Goal: Information Seeking & Learning: Learn about a topic

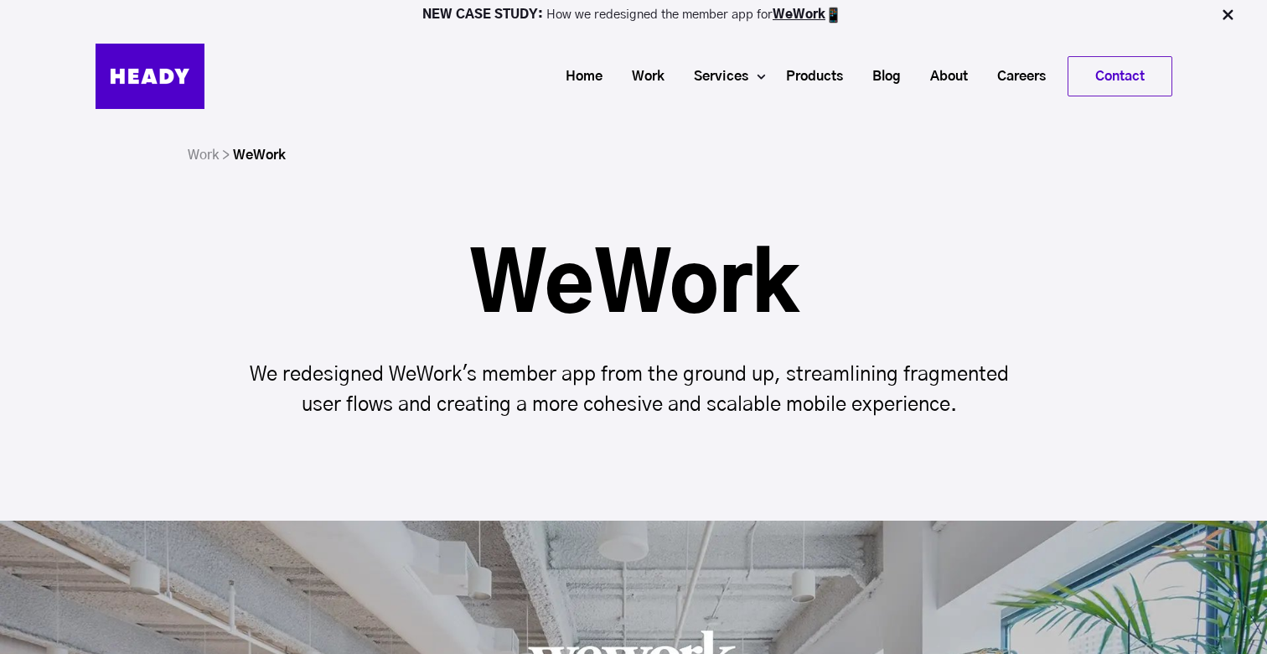
click at [700, 237] on div "WeWork We redesigned WeWork's member app from the ground up, streamlining fragm…" at bounding box center [633, 272] width 1267 height 495
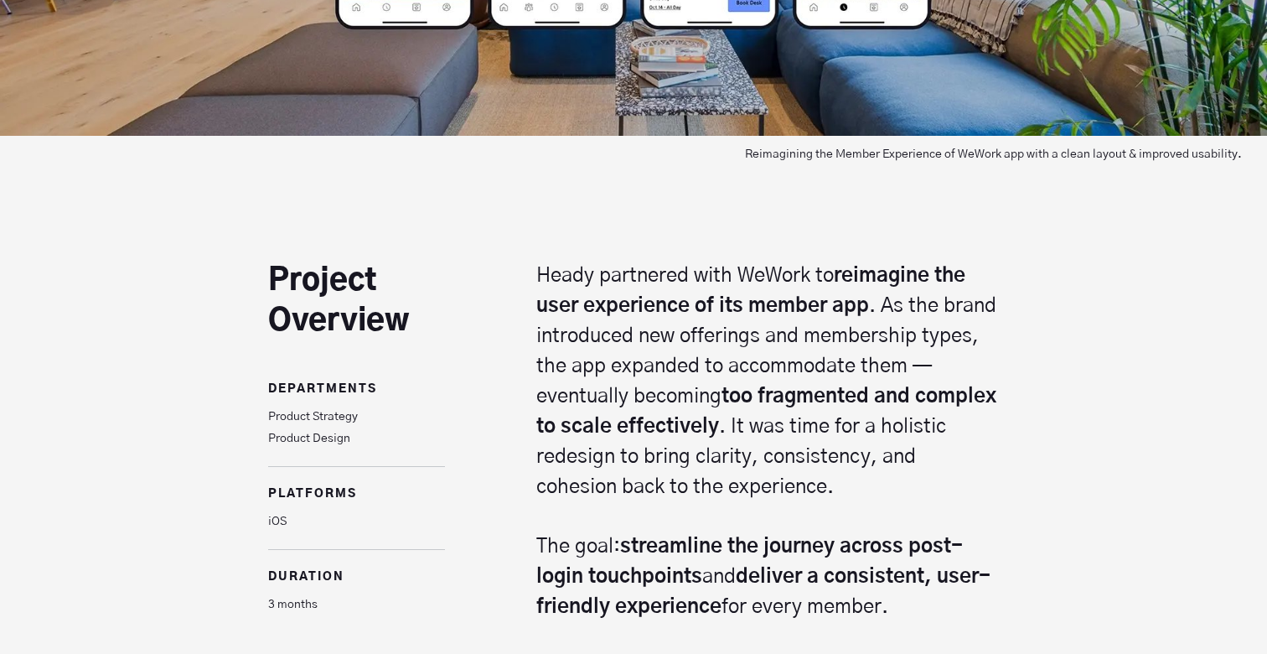
click at [689, 272] on p "Heady partnered with WeWork to reimagine the user experience of its member app …" at bounding box center [767, 381] width 463 height 241
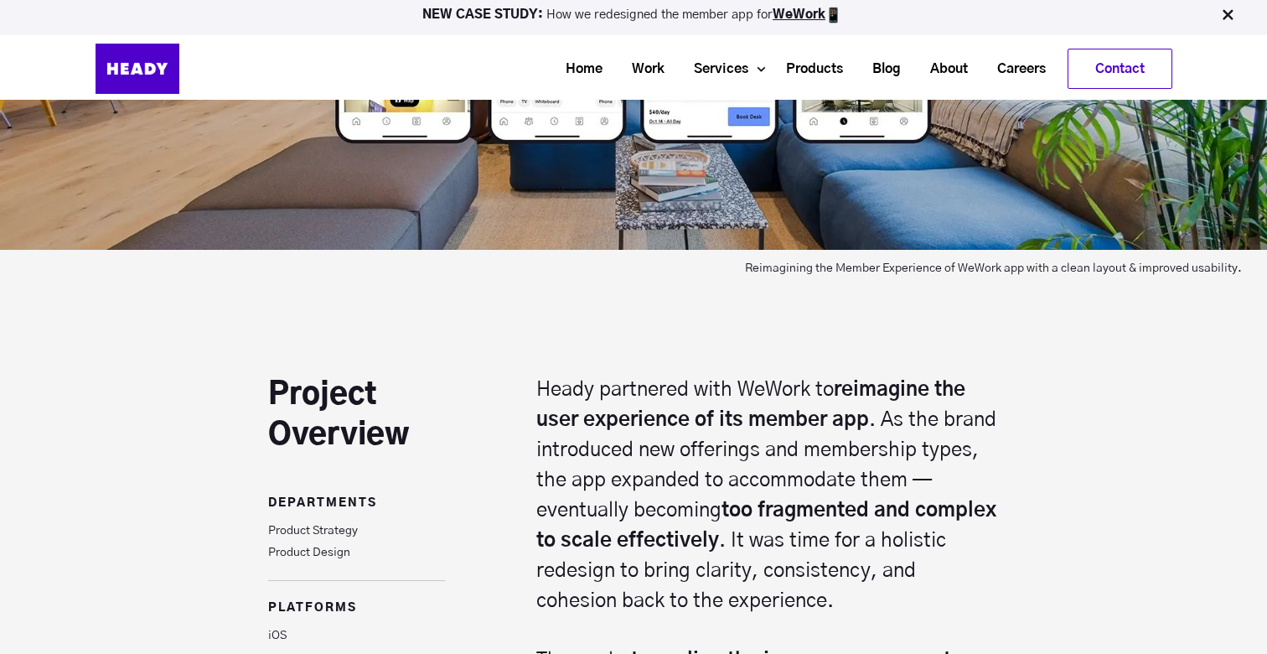
scroll to position [831, 0]
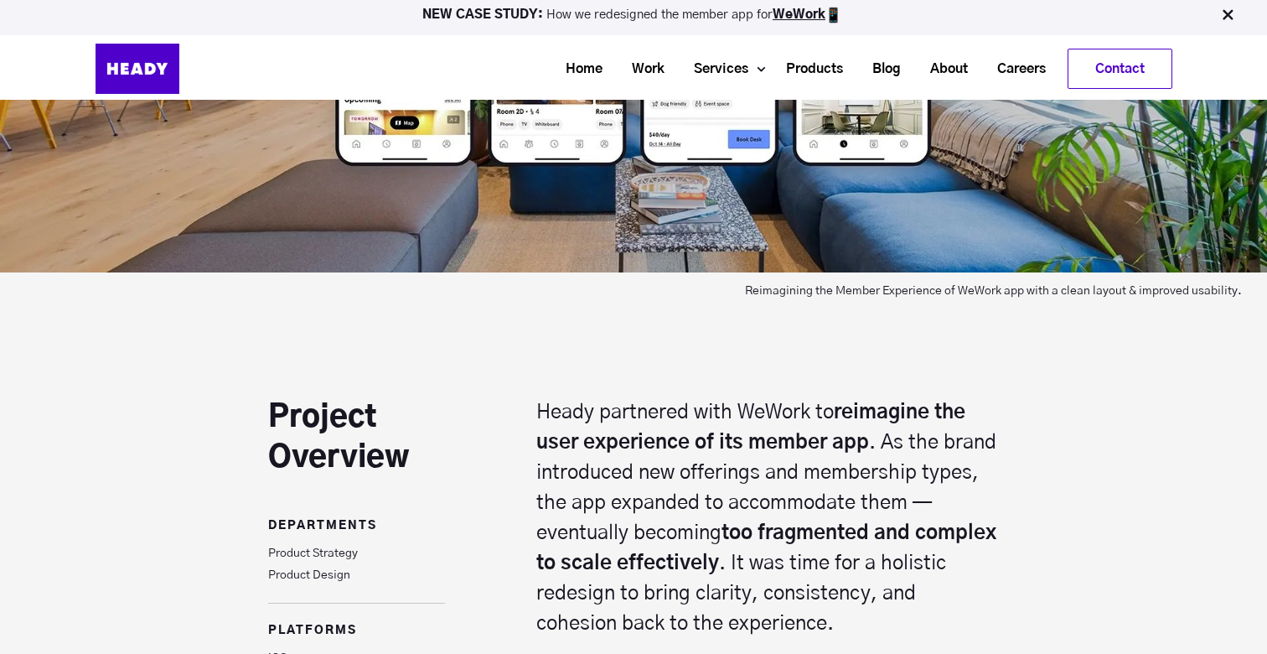
click at [701, 328] on div "Project Overview Departments Product Strategy Product Design platforms iOS dura…" at bounding box center [633, 603] width 1267 height 612
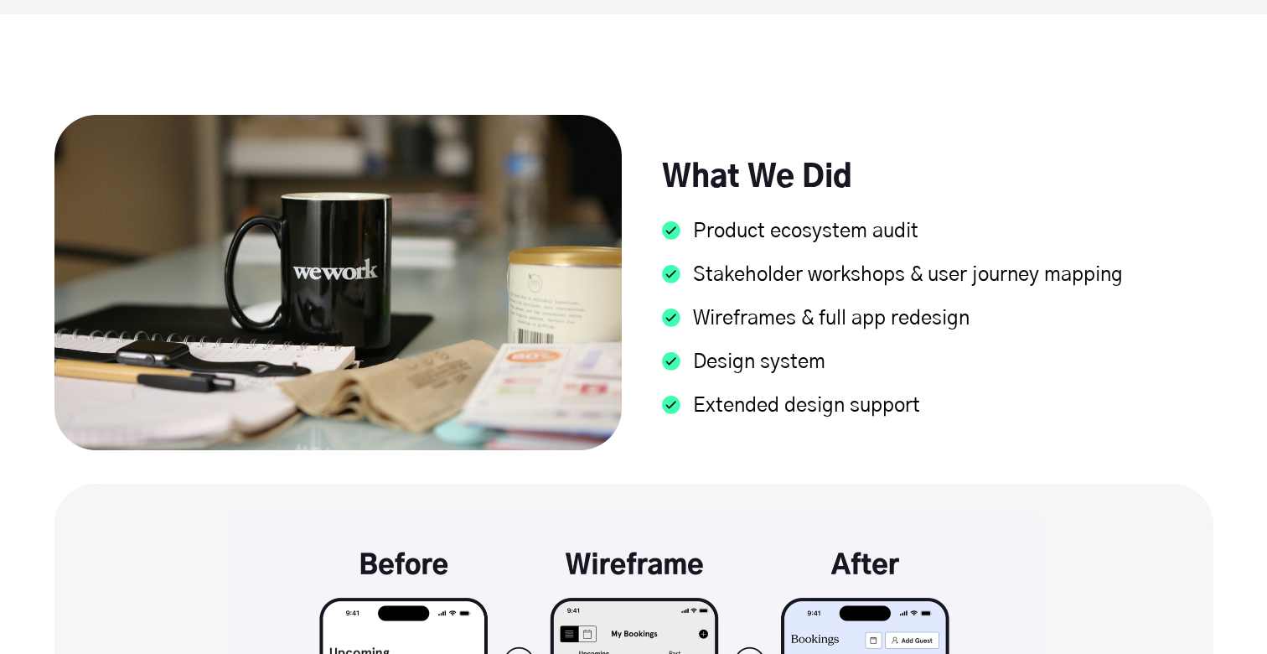
scroll to position [2179, 0]
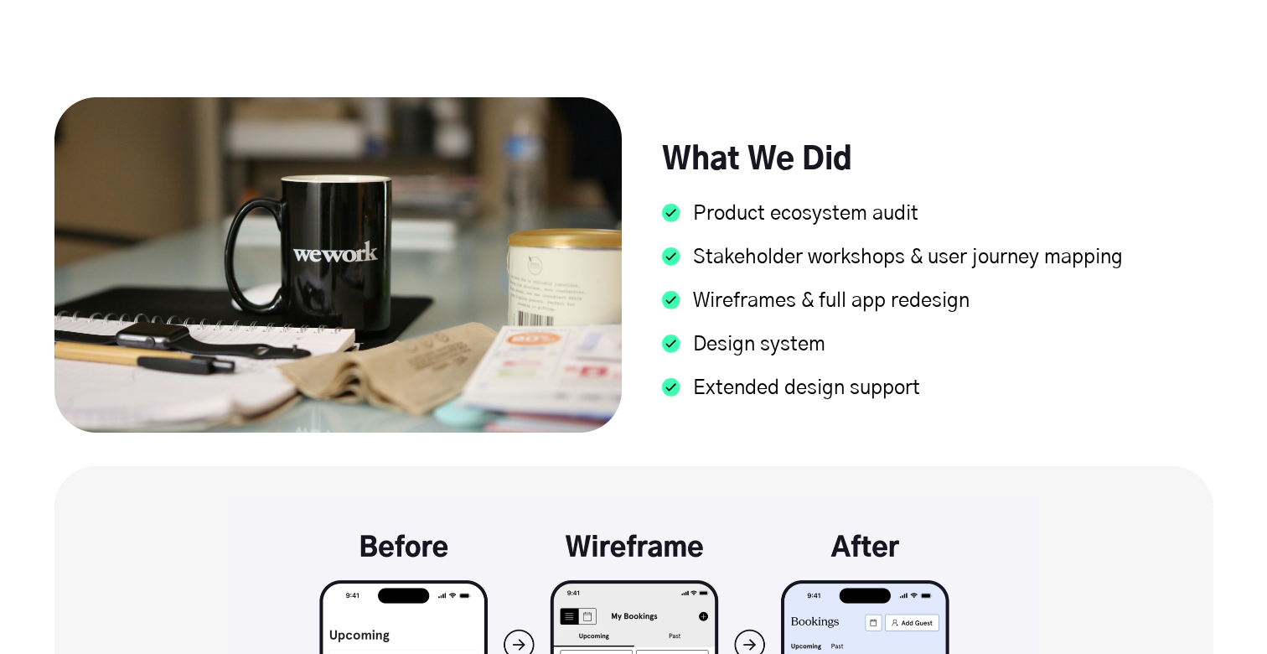
click at [727, 371] on li "Design system" at bounding box center [937, 353] width 551 height 44
click at [782, 325] on li "Wireframes & full app redesign" at bounding box center [937, 309] width 551 height 44
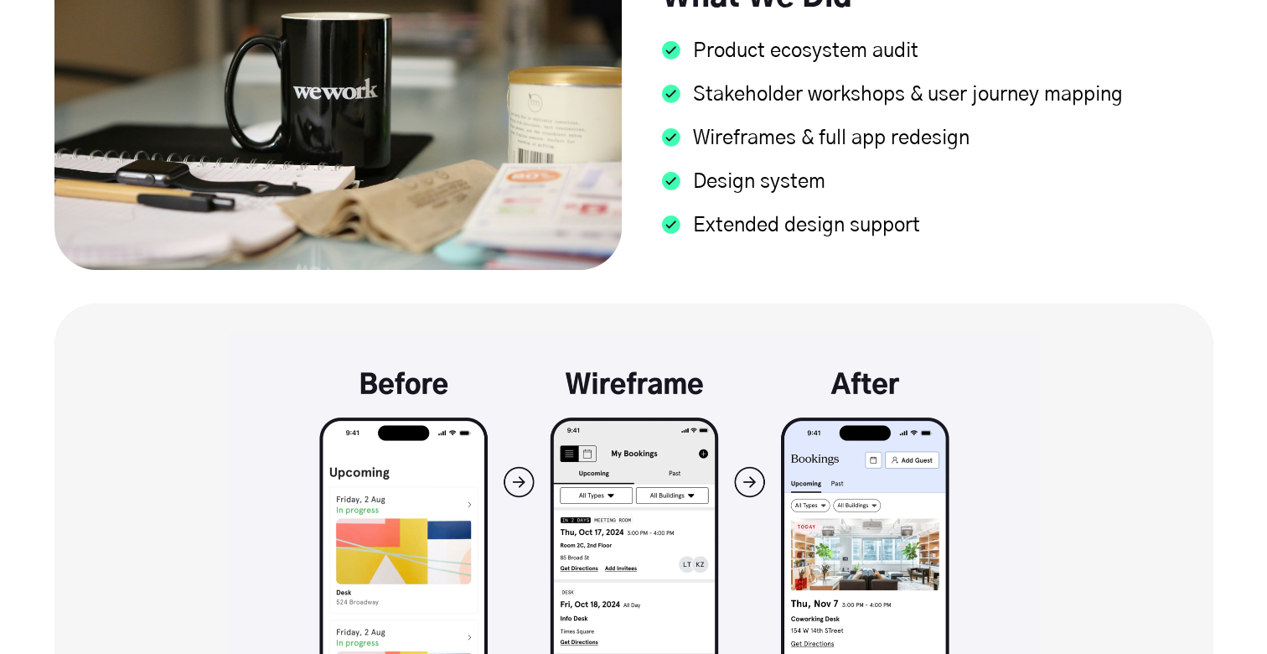
click at [767, 335] on img at bounding box center [633, 513] width 1159 height 420
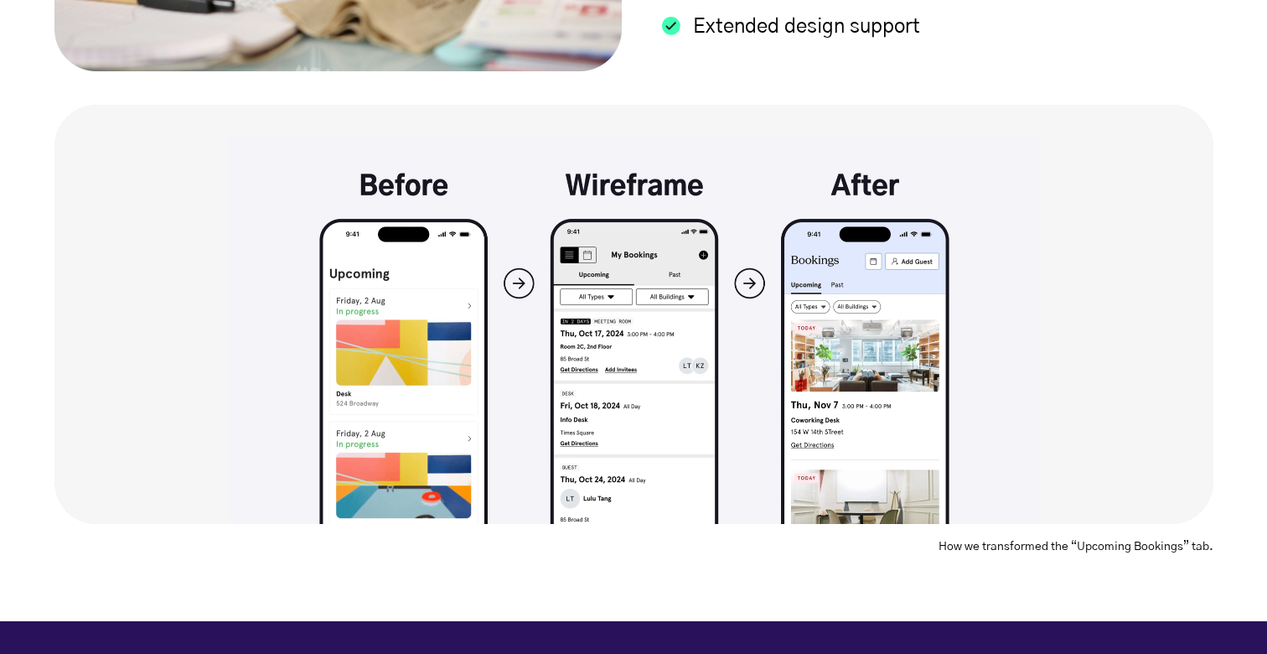
scroll to position [2575, 0]
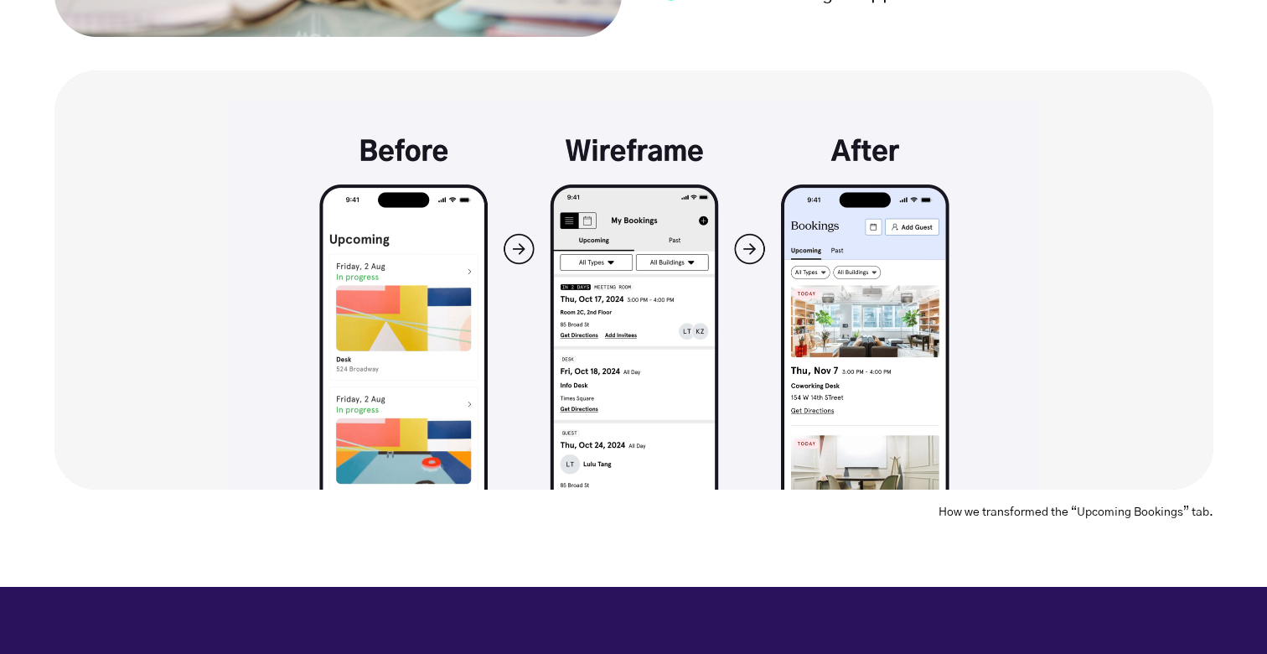
click at [756, 349] on img at bounding box center [633, 280] width 1159 height 420
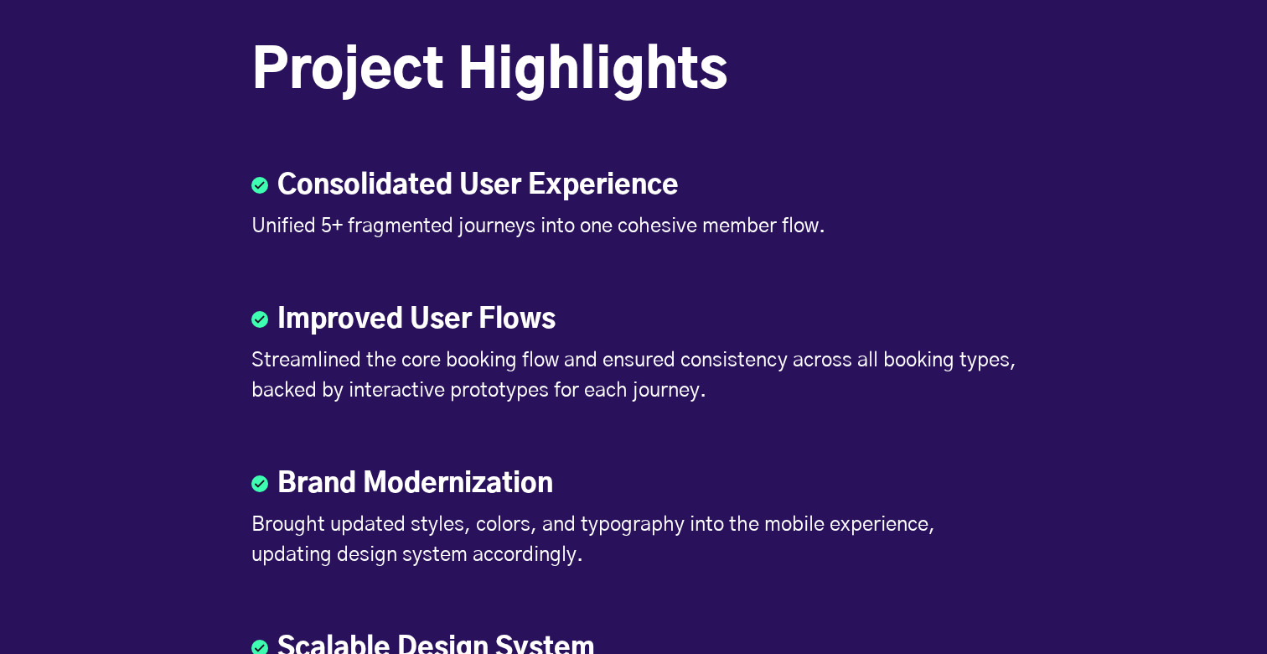
click at [864, 258] on div at bounding box center [633, 279] width 765 height 42
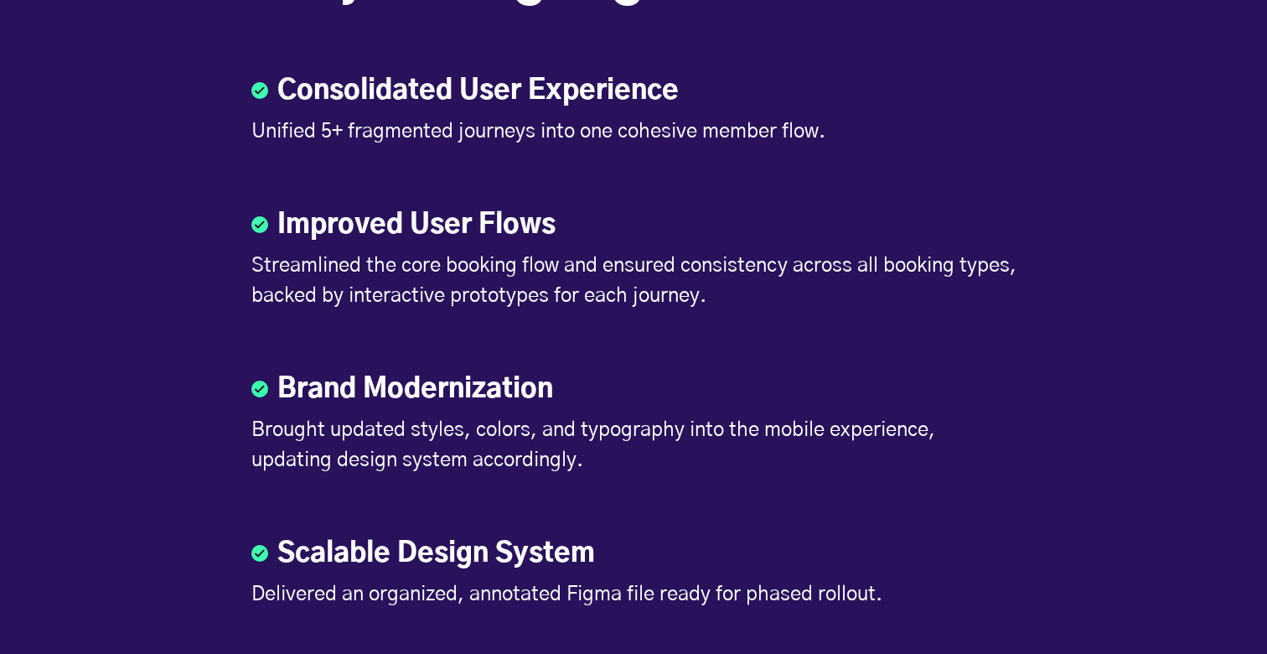
click at [849, 327] on div "Project Highlights Consolidated User Experience Unified 5+ fragmented journeys …" at bounding box center [633, 347] width 765 height 793
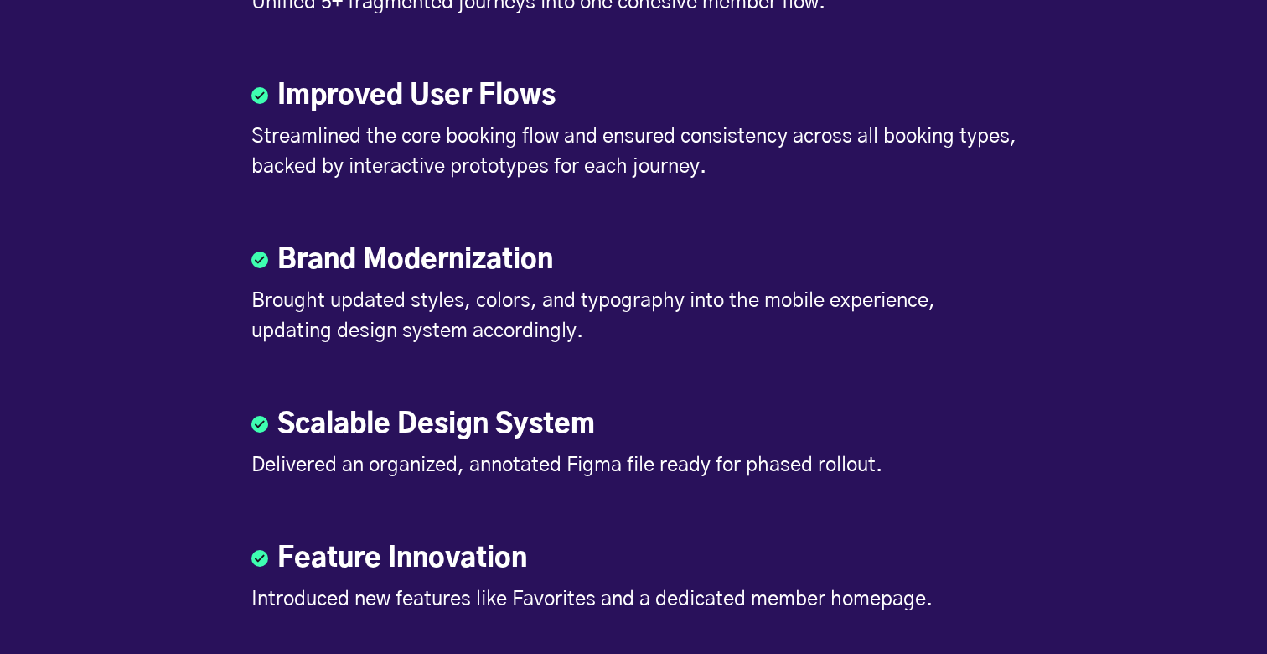
scroll to position [3485, 0]
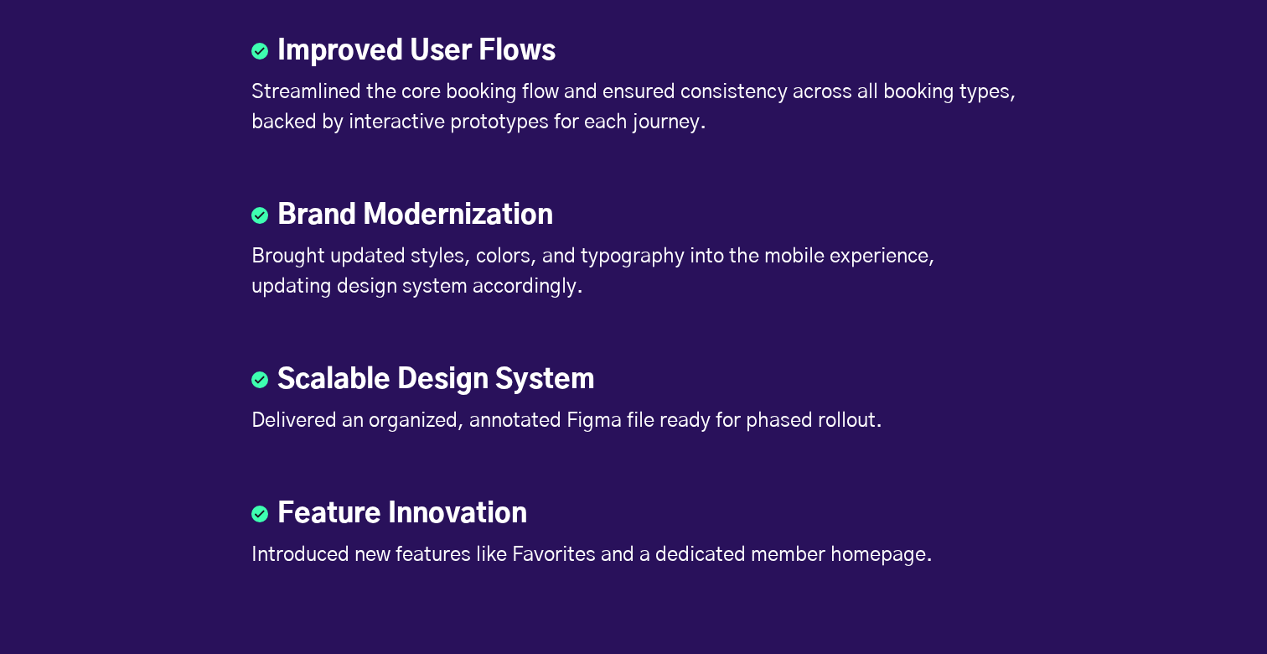
click at [824, 355] on div at bounding box center [633, 339] width 765 height 42
click at [795, 383] on div "Scalable Design System" at bounding box center [633, 382] width 765 height 45
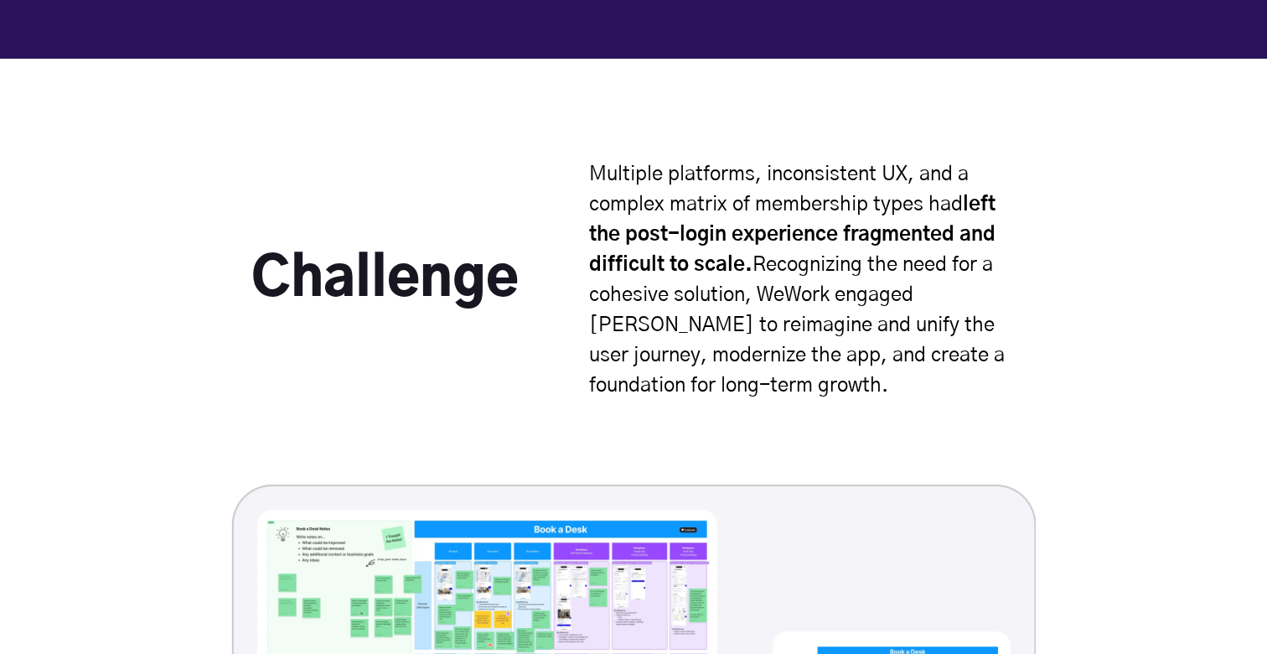
scroll to position [4113, 0]
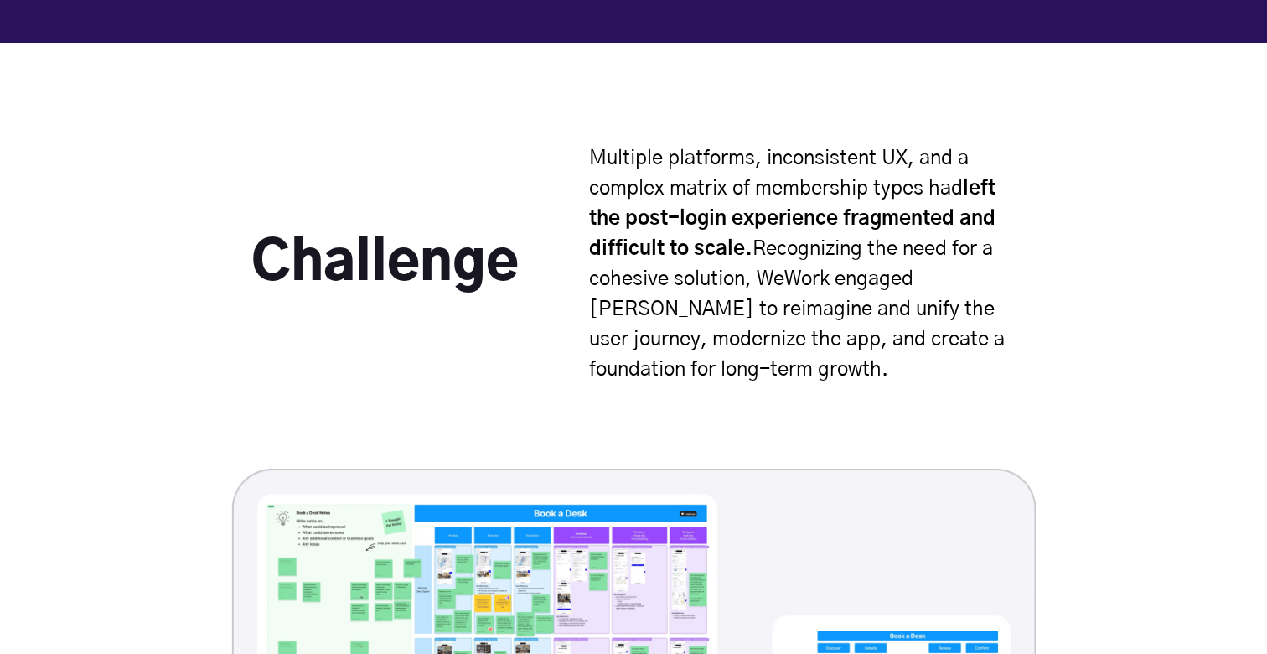
click at [795, 412] on div "Challenge Multiple platforms, inconsistent UX, and a complex matrix of membersh…" at bounding box center [633, 305] width 765 height 325
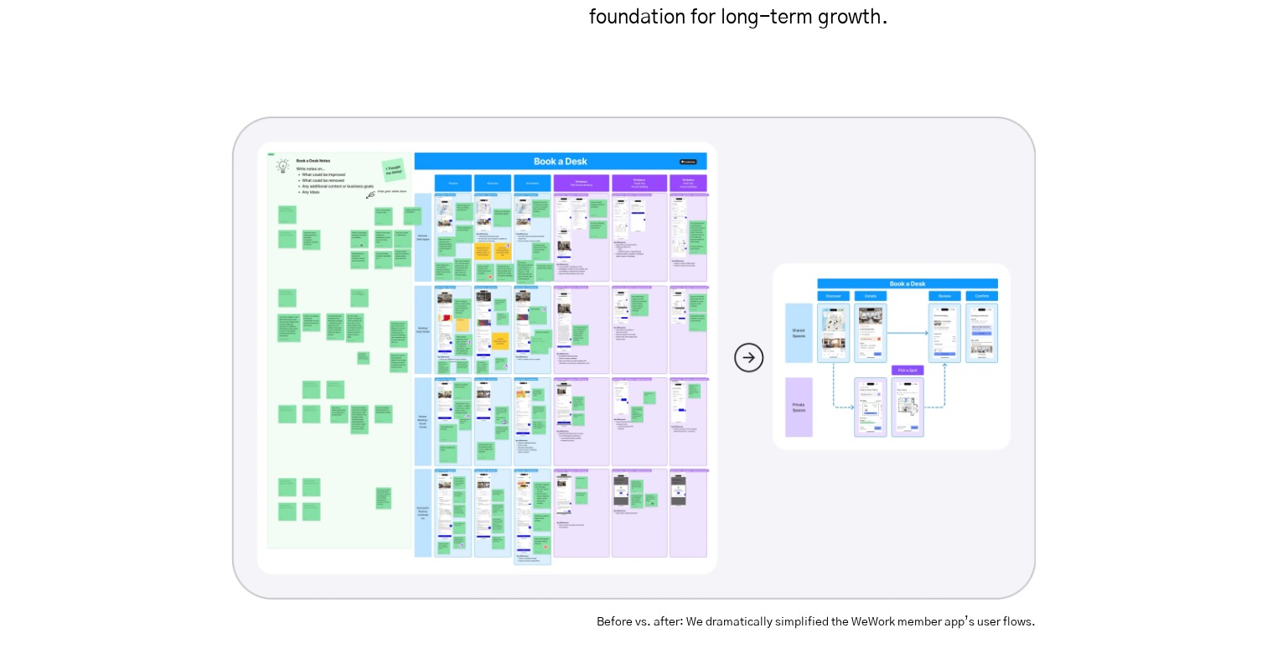
click at [754, 343] on img at bounding box center [633, 357] width 805 height 482
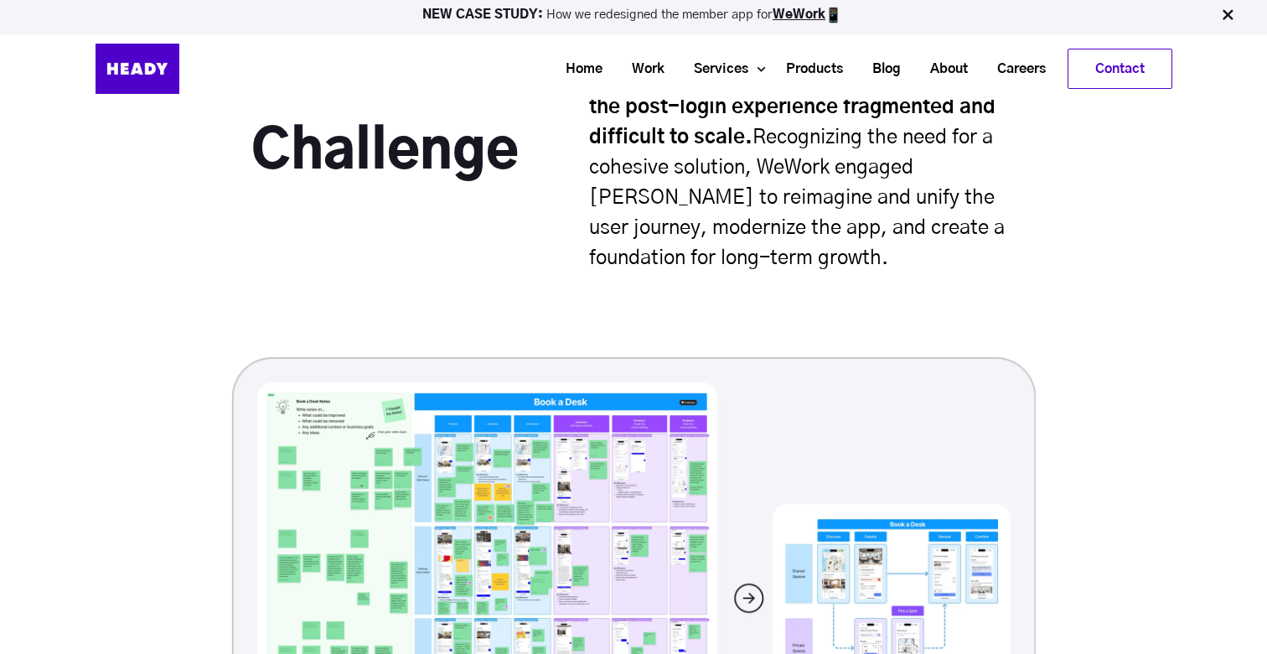
click at [766, 317] on div "Challenge Multiple platforms, inconsistent UX, and a complex matrix of membersh…" at bounding box center [633, 194] width 765 height 325
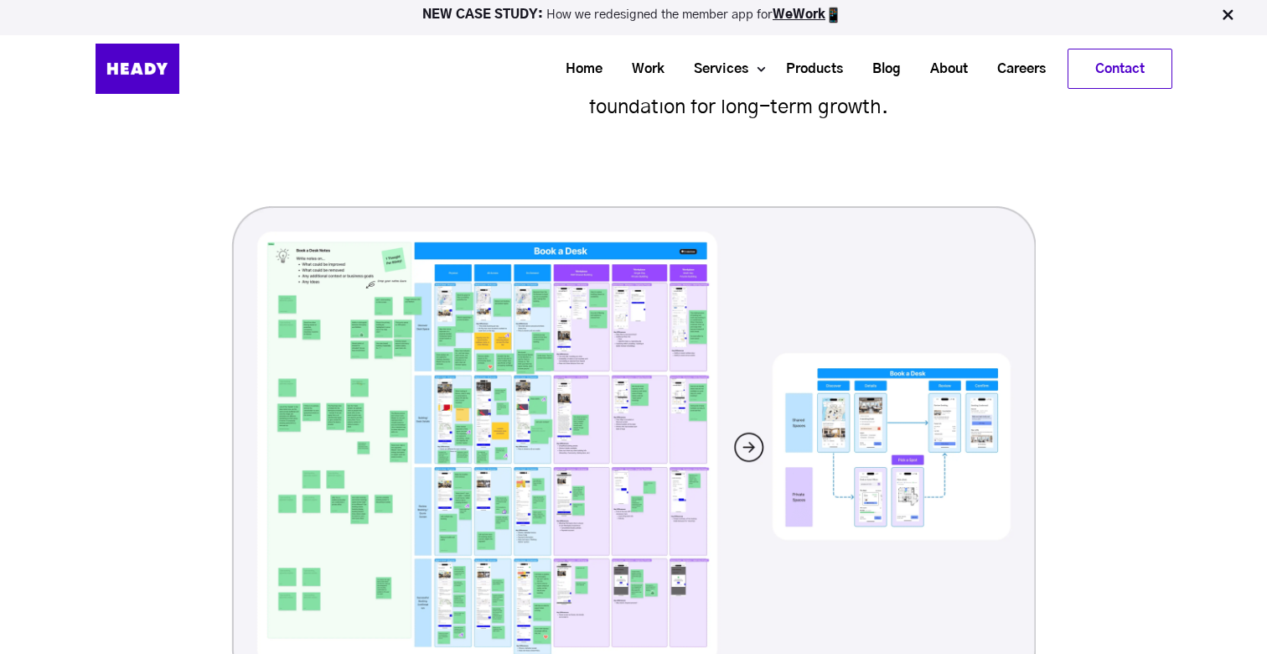
scroll to position [4391, 0]
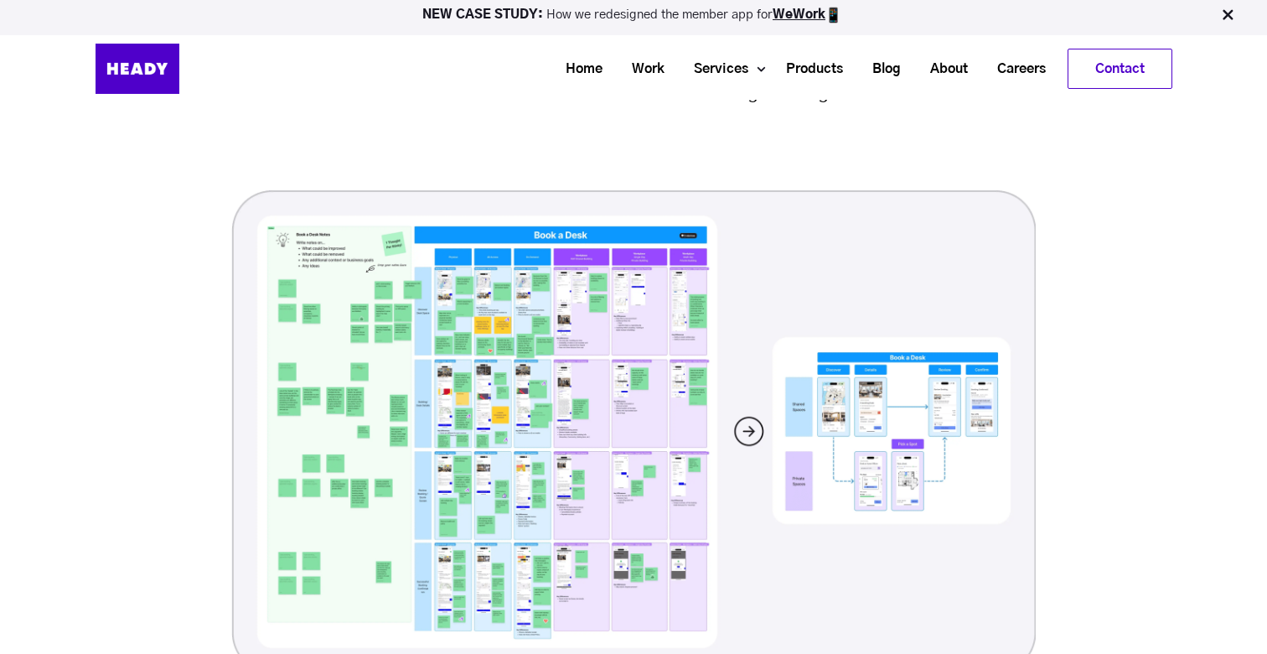
click at [637, 380] on img at bounding box center [633, 431] width 805 height 482
click at [741, 425] on img at bounding box center [633, 431] width 805 height 482
click at [741, 341] on img at bounding box center [633, 431] width 805 height 482
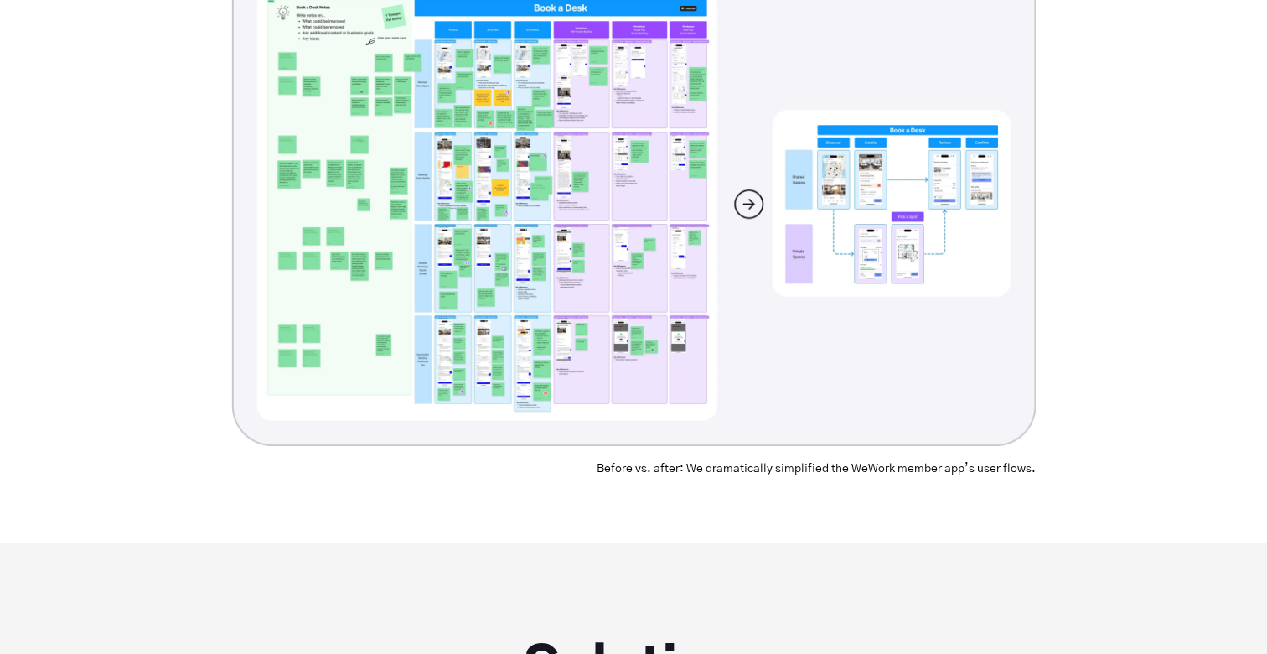
scroll to position [4620, 0]
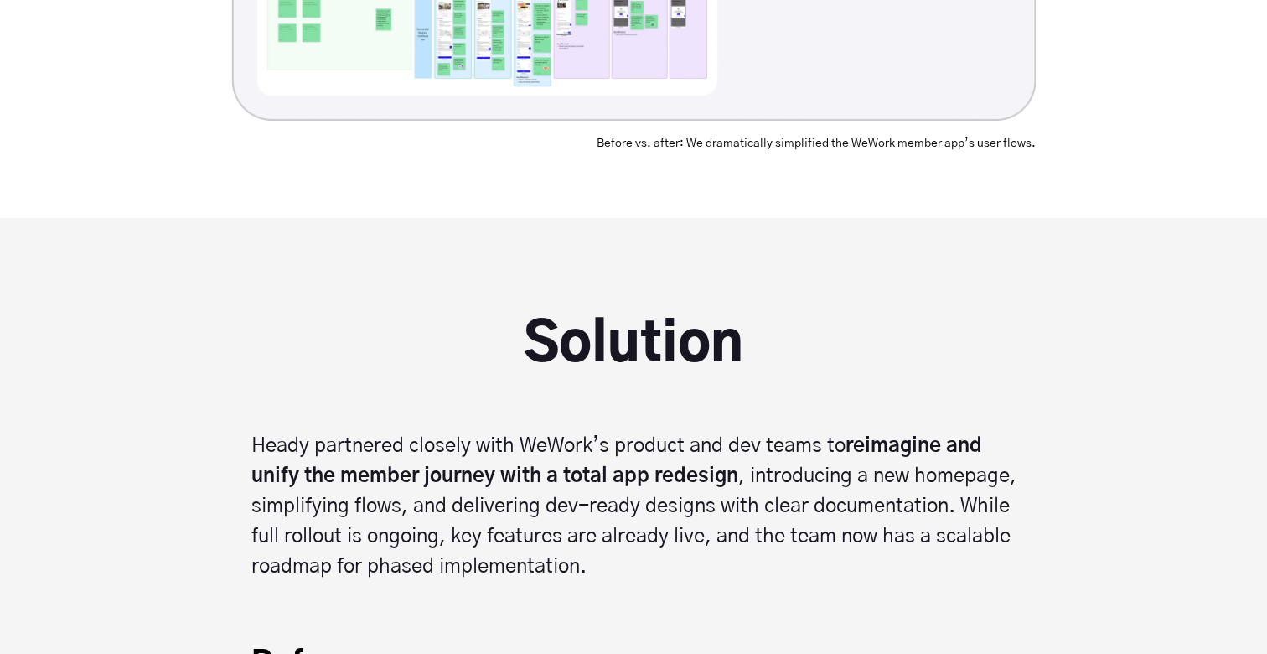
click at [785, 358] on h2 "Solution" at bounding box center [633, 345] width 765 height 54
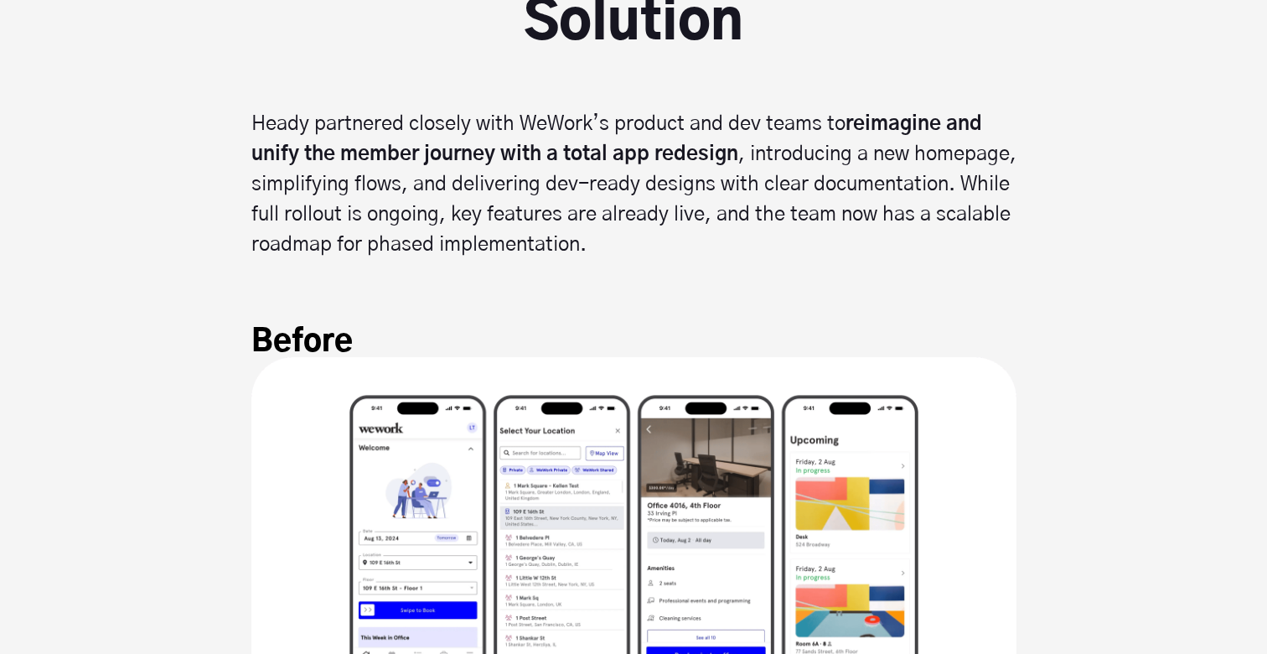
scroll to position [5280, 0]
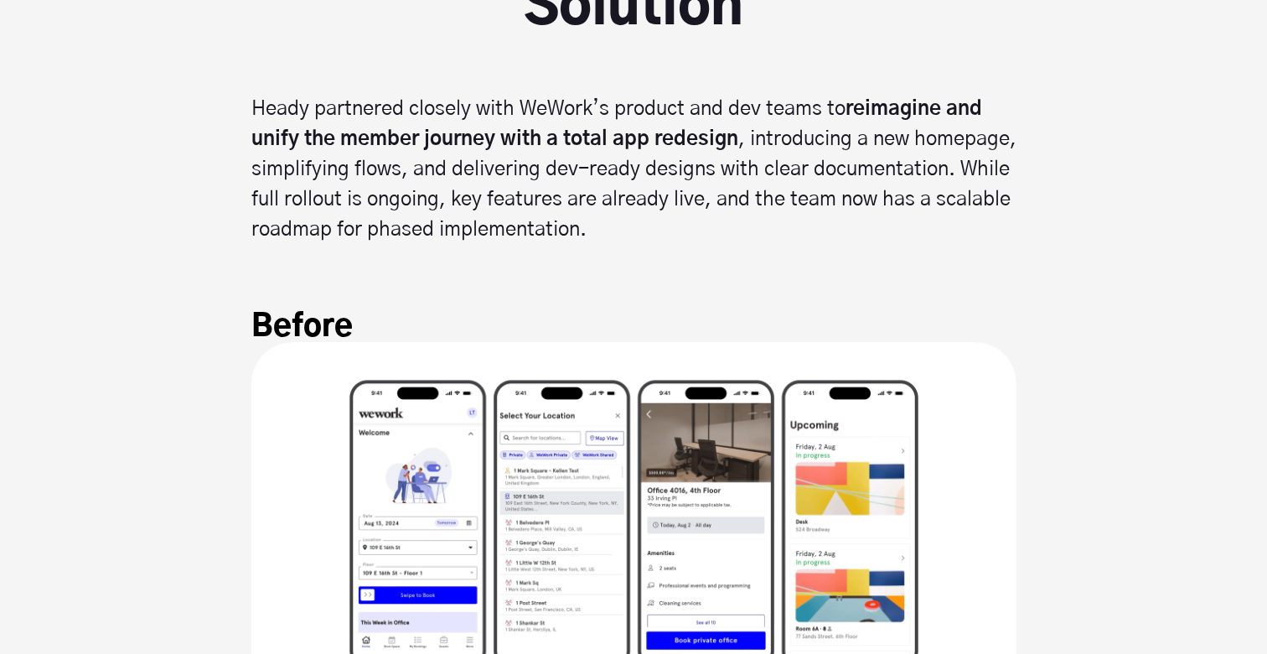
click at [779, 301] on div "Before" at bounding box center [633, 293] width 765 height 97
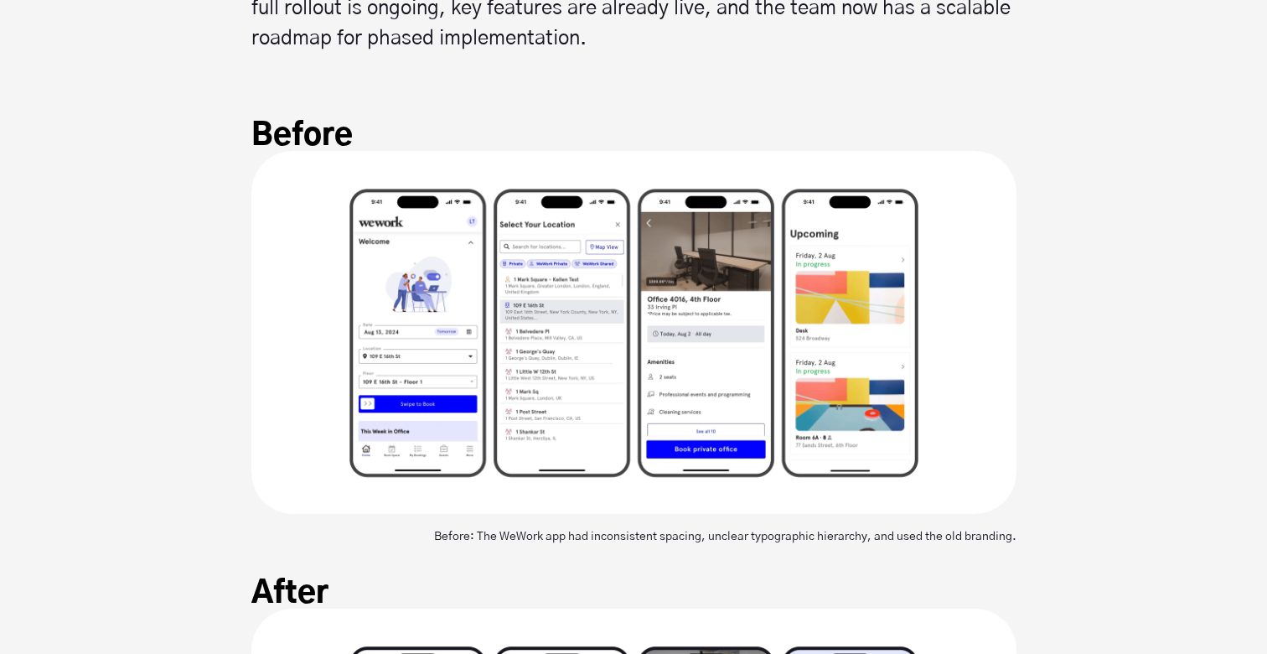
scroll to position [5490, 0]
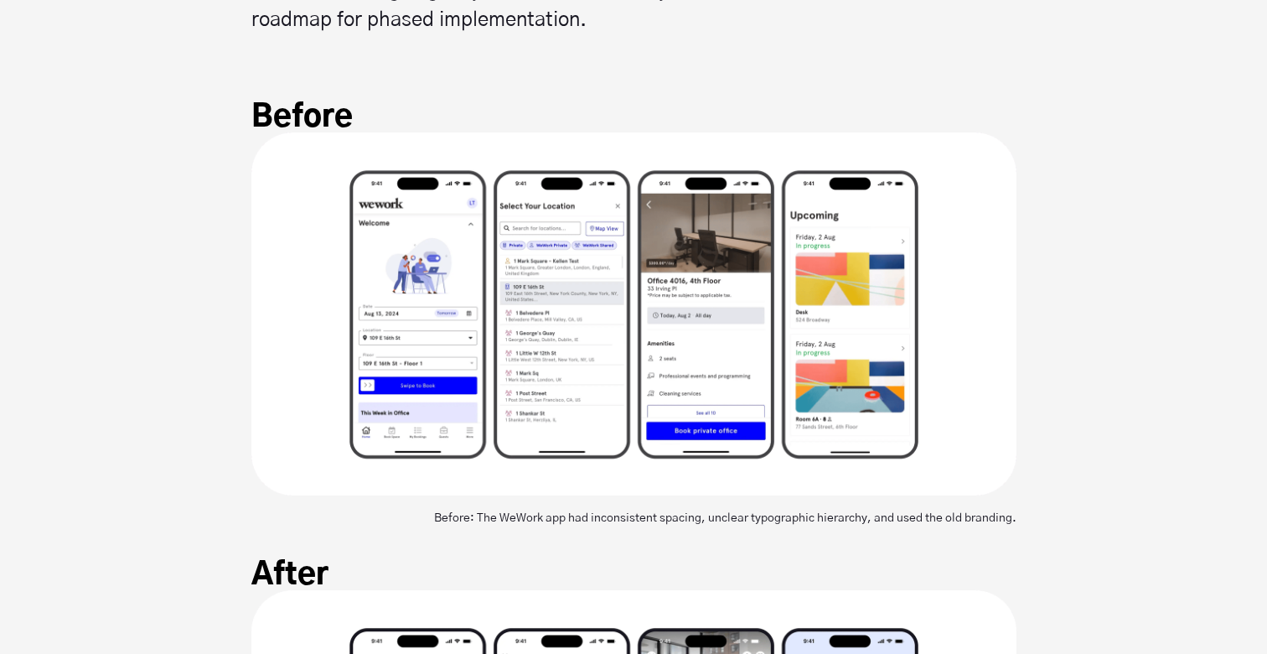
click at [757, 453] on img at bounding box center [633, 313] width 765 height 363
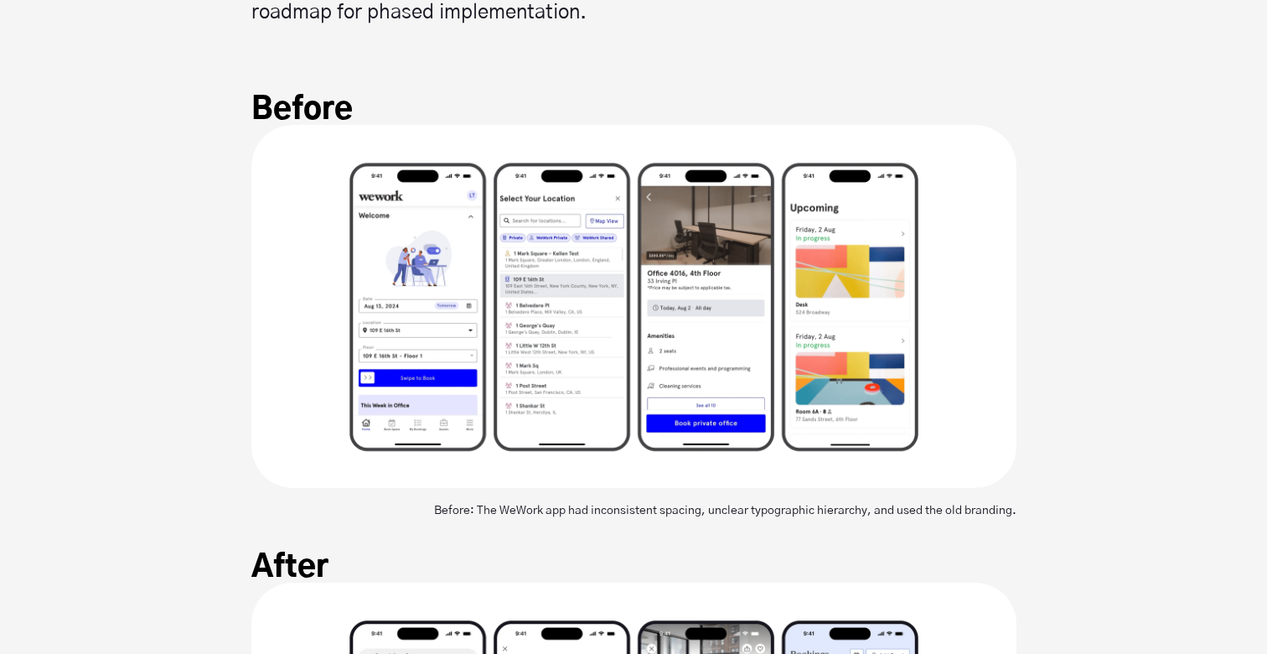
click at [774, 538] on section "Solution Heady partnered closely with WeWork’s product and dev teams to reimagi…" at bounding box center [633, 108] width 1267 height 888
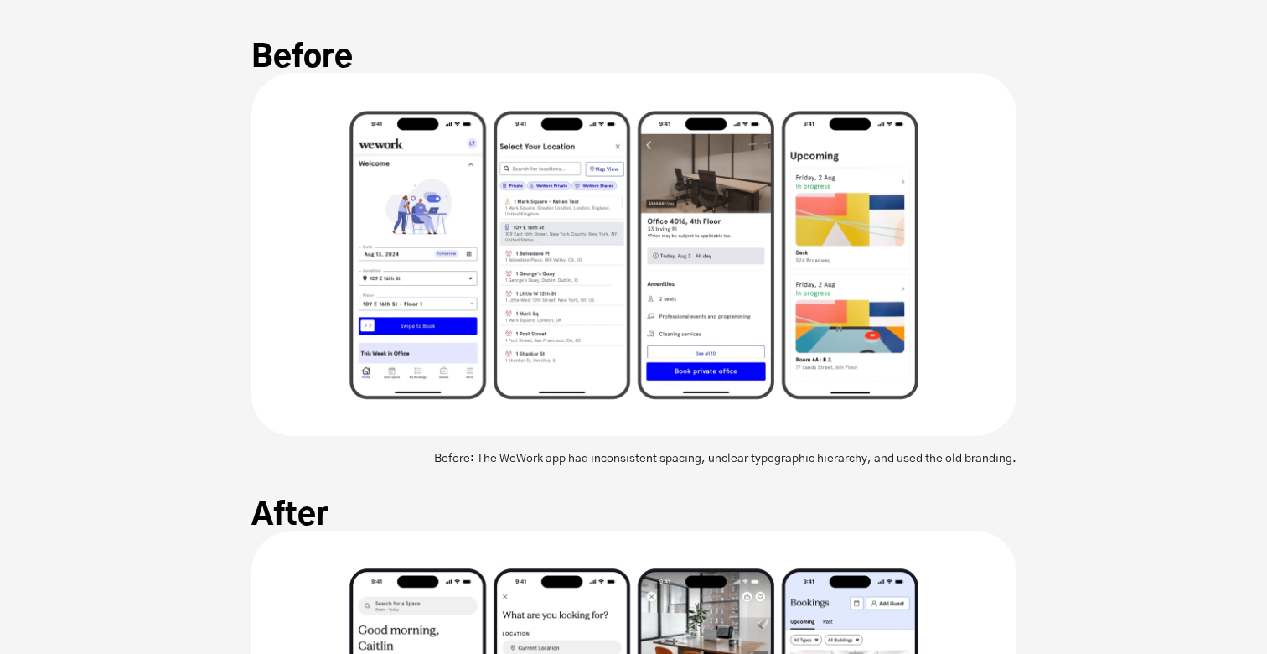
click at [784, 474] on section "Solution Heady partnered closely with WeWork’s product and dev teams to reimagi…" at bounding box center [633, 56] width 1267 height 888
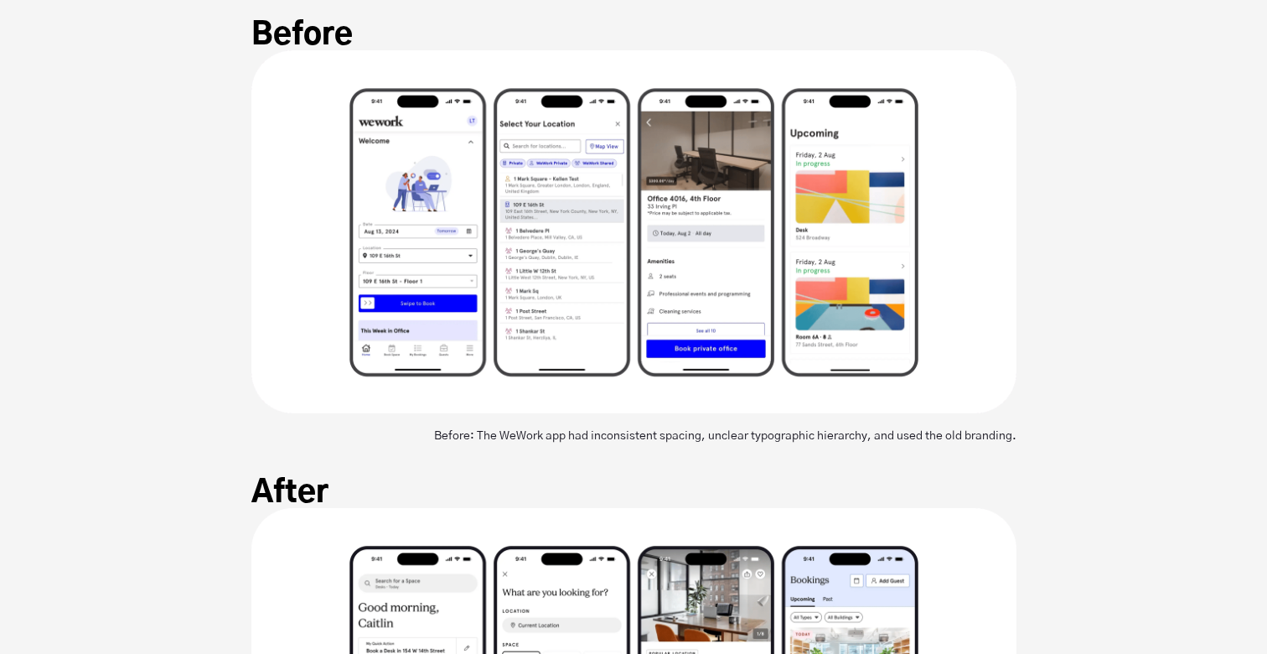
scroll to position [5582, 0]
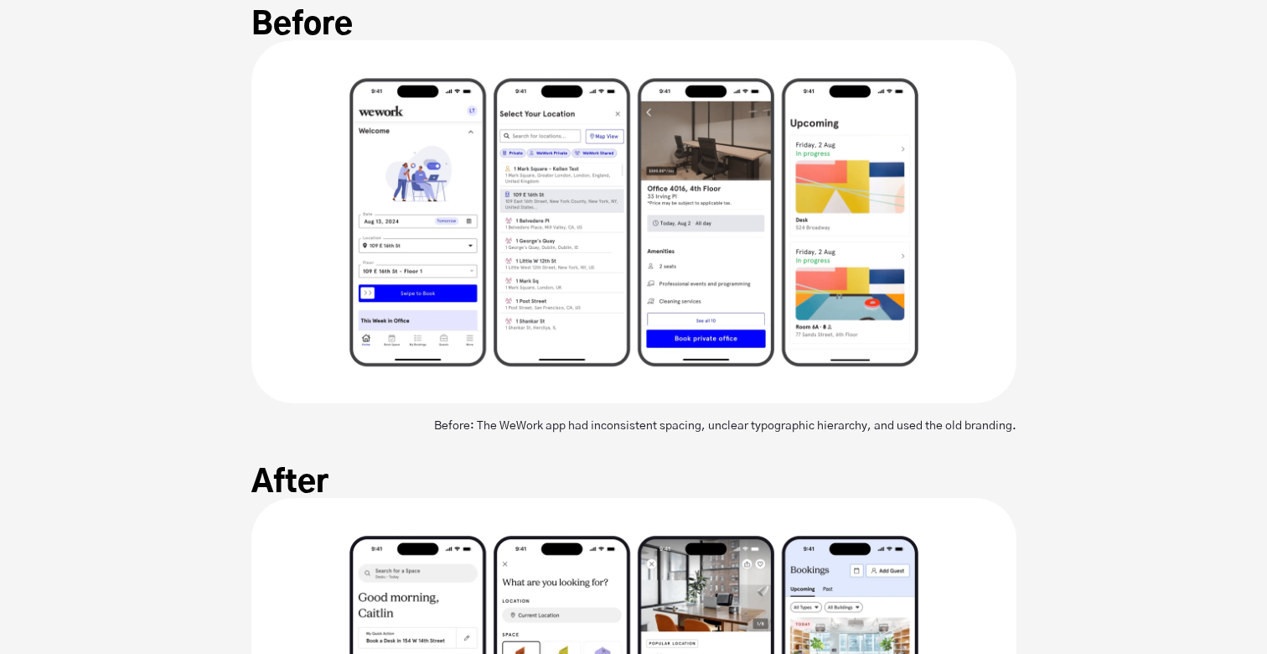
click at [796, 484] on h3 "After" at bounding box center [633, 483] width 765 height 30
click at [792, 474] on h3 "After" at bounding box center [633, 483] width 765 height 30
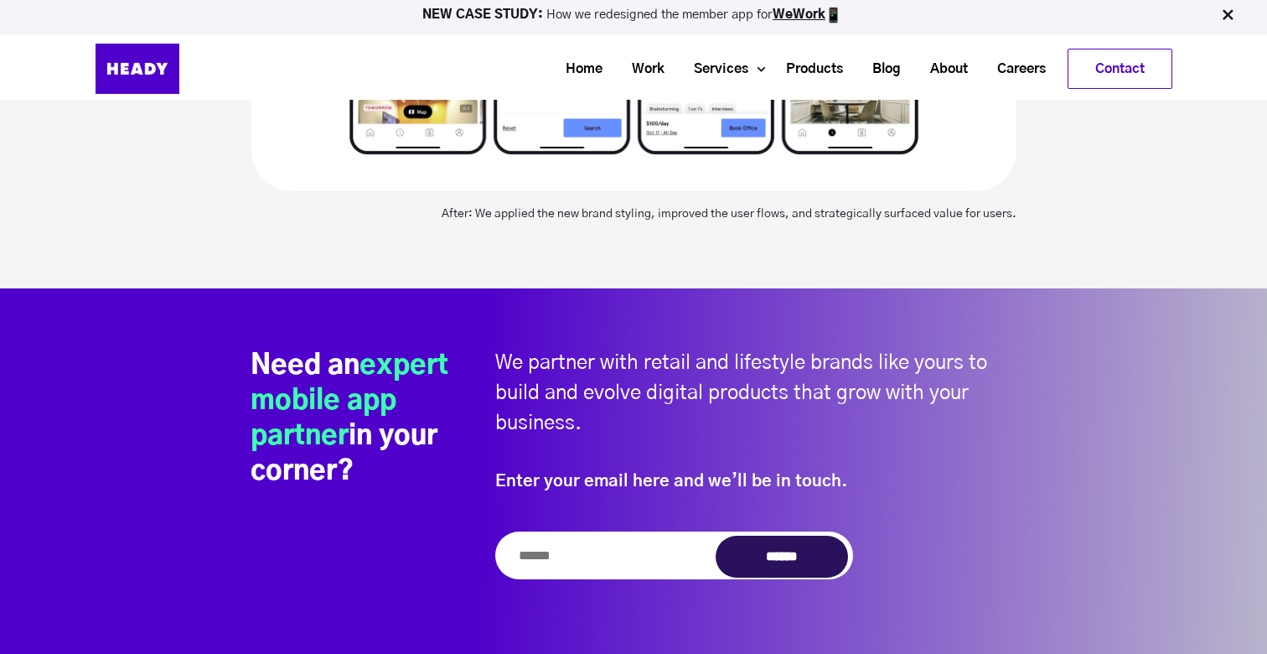
scroll to position [6257, 0]
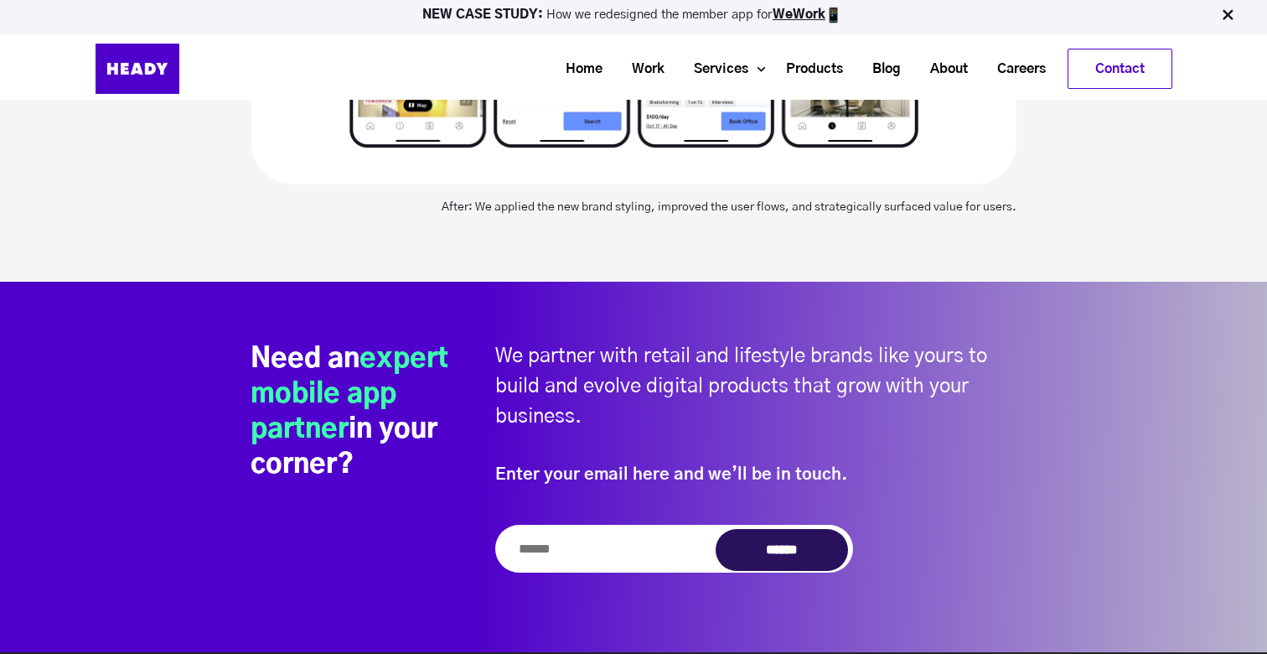
click at [760, 437] on h6 "We partner with retail and lifestyle brands like yours to build and evolve digi…" at bounding box center [755, 401] width 521 height 120
click at [701, 430] on h6 "We partner with retail and lifestyle brands like yours to build and evolve digi…" at bounding box center [755, 401] width 521 height 120
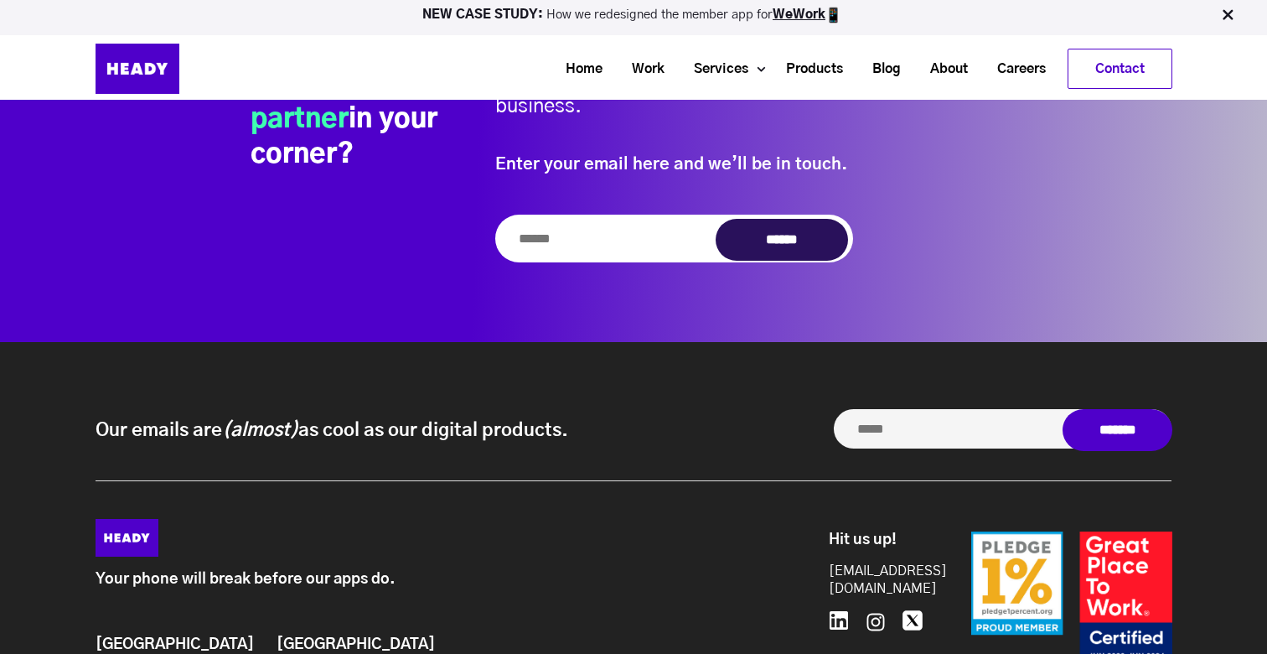
scroll to position [6599, 0]
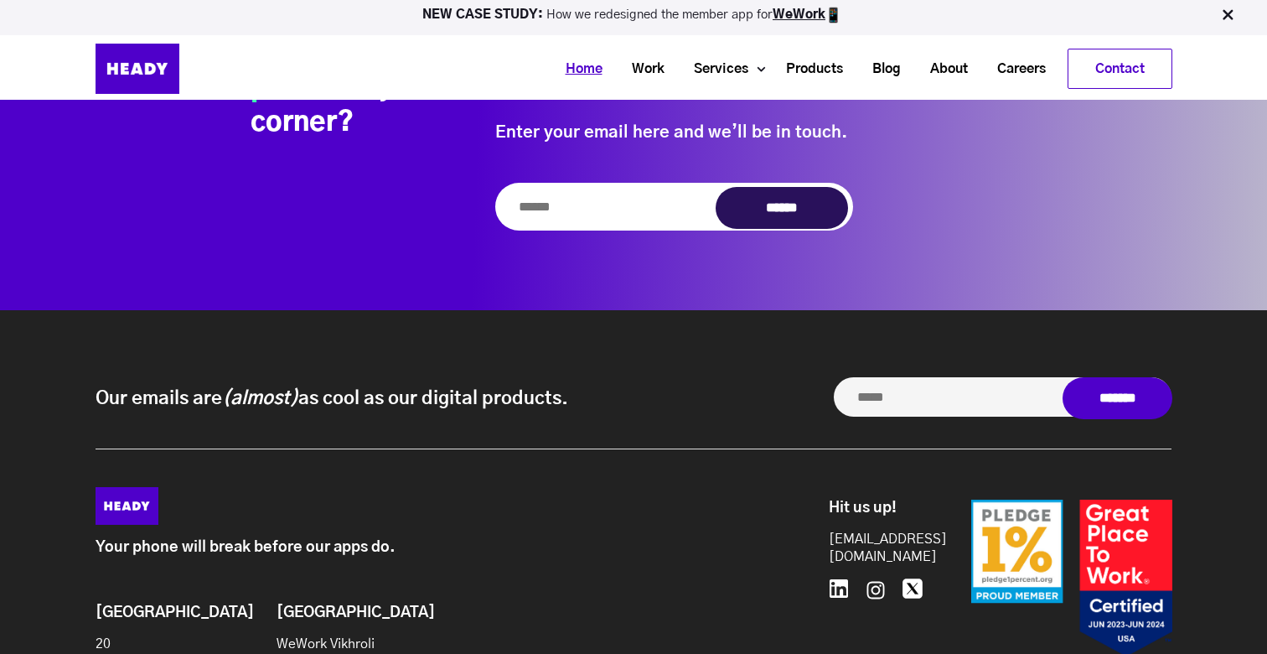
click at [555, 75] on link "Home" at bounding box center [578, 69] width 66 height 31
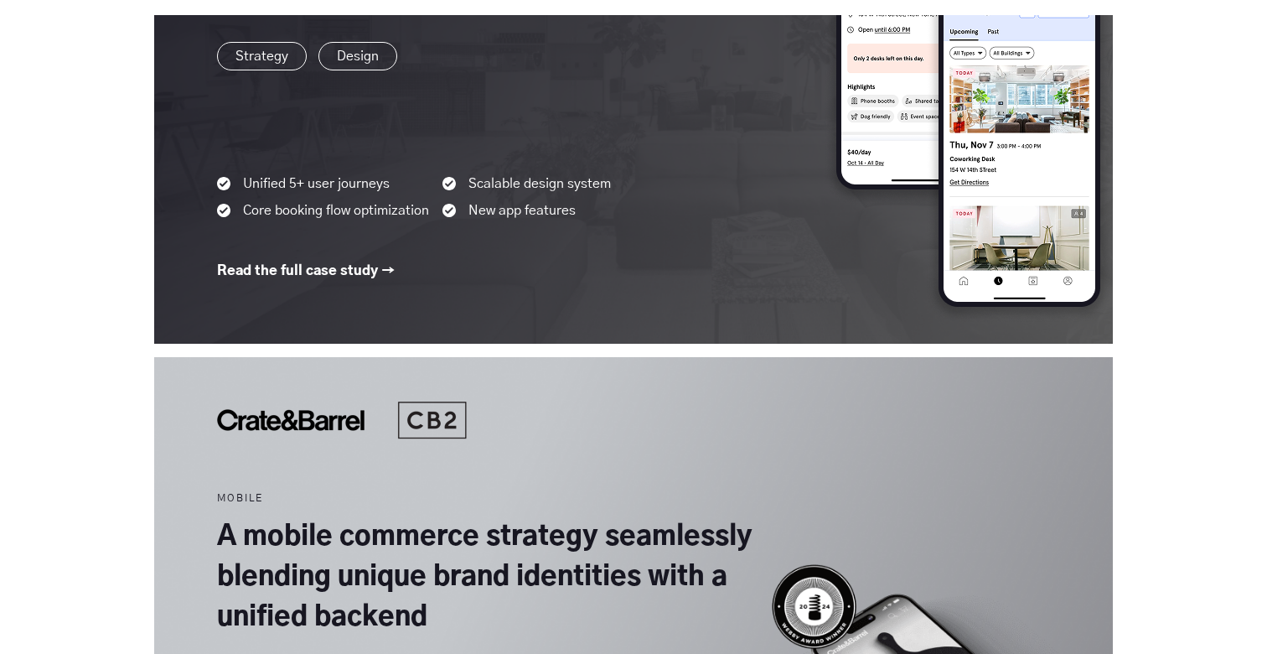
scroll to position [1541, 0]
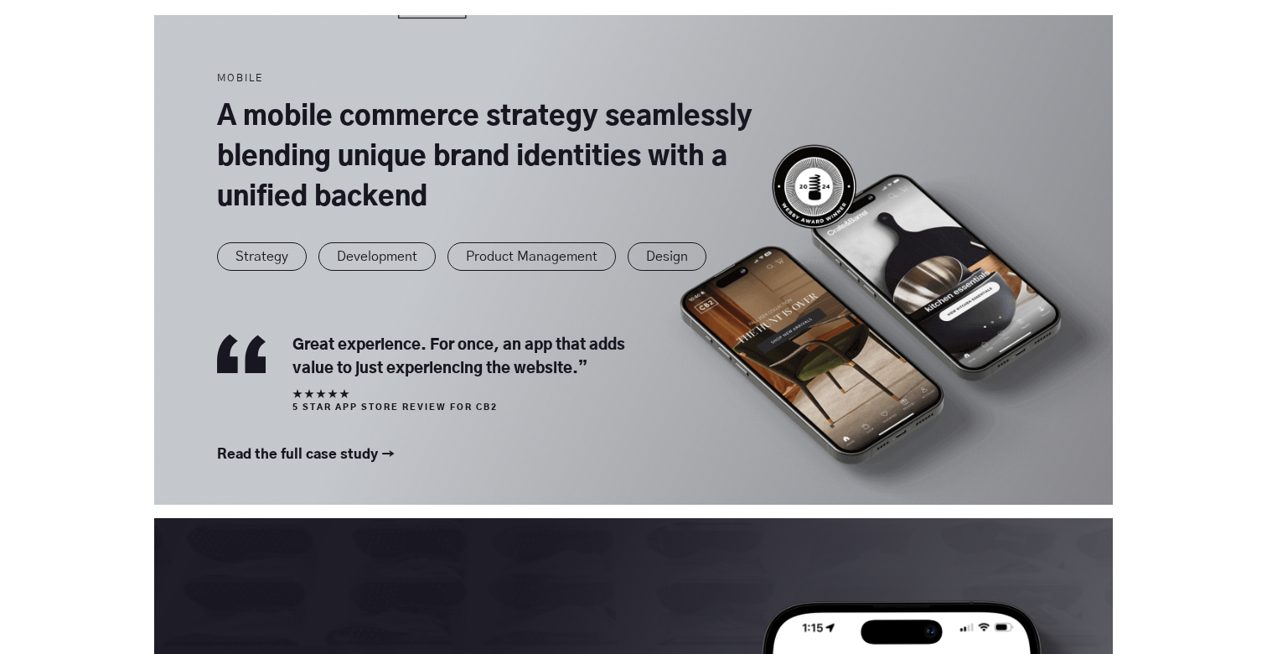
click at [1189, 258] on div "Our Work MOBILE From fragmented to frictionless: a fully redesigned member app …" at bounding box center [633, 309] width 1267 height 2191
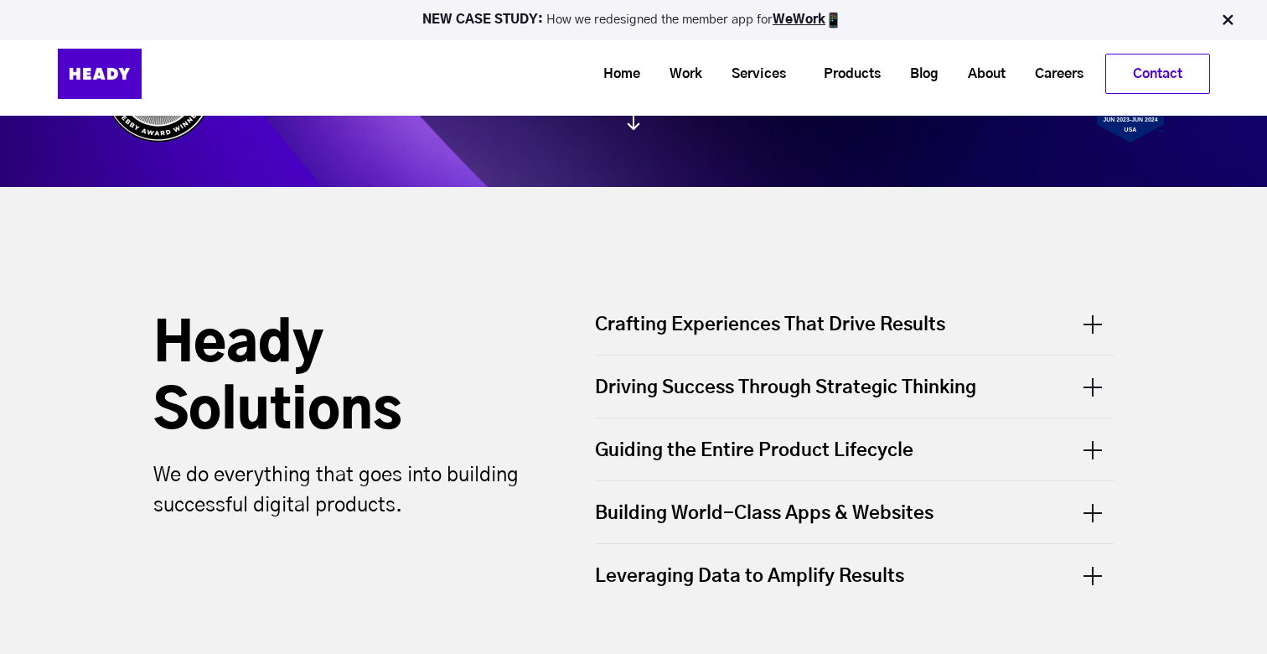
scroll to position [225, 0]
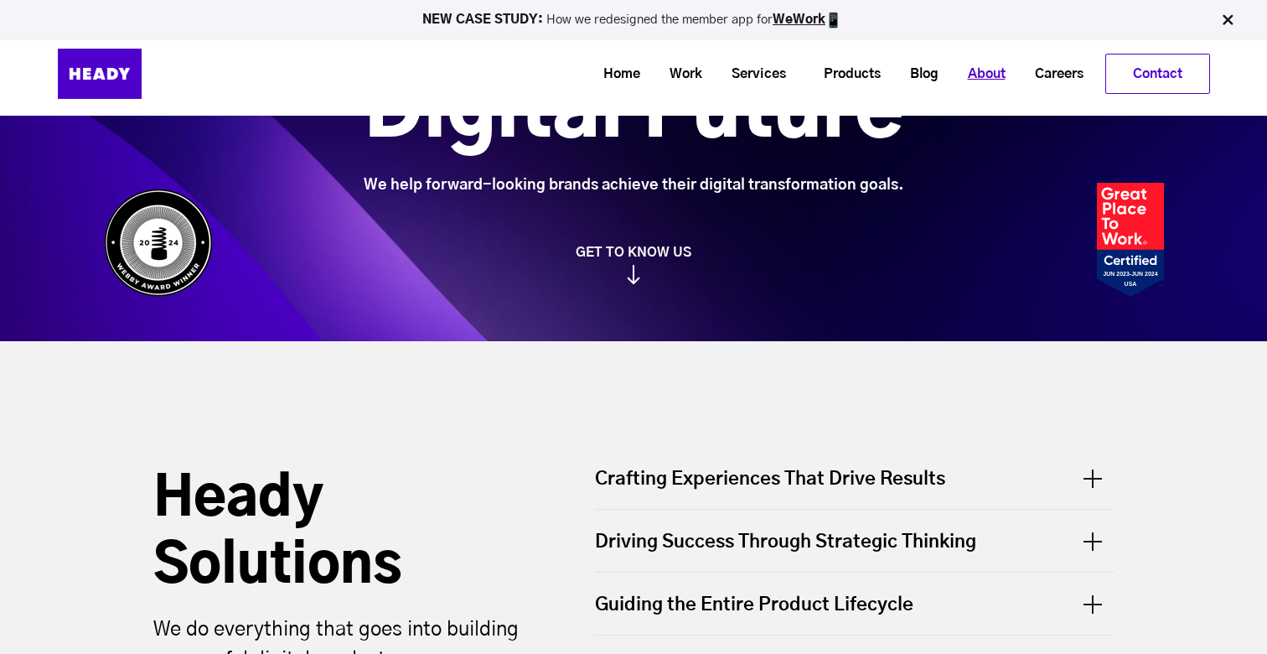
click at [970, 80] on link "About" at bounding box center [980, 74] width 67 height 31
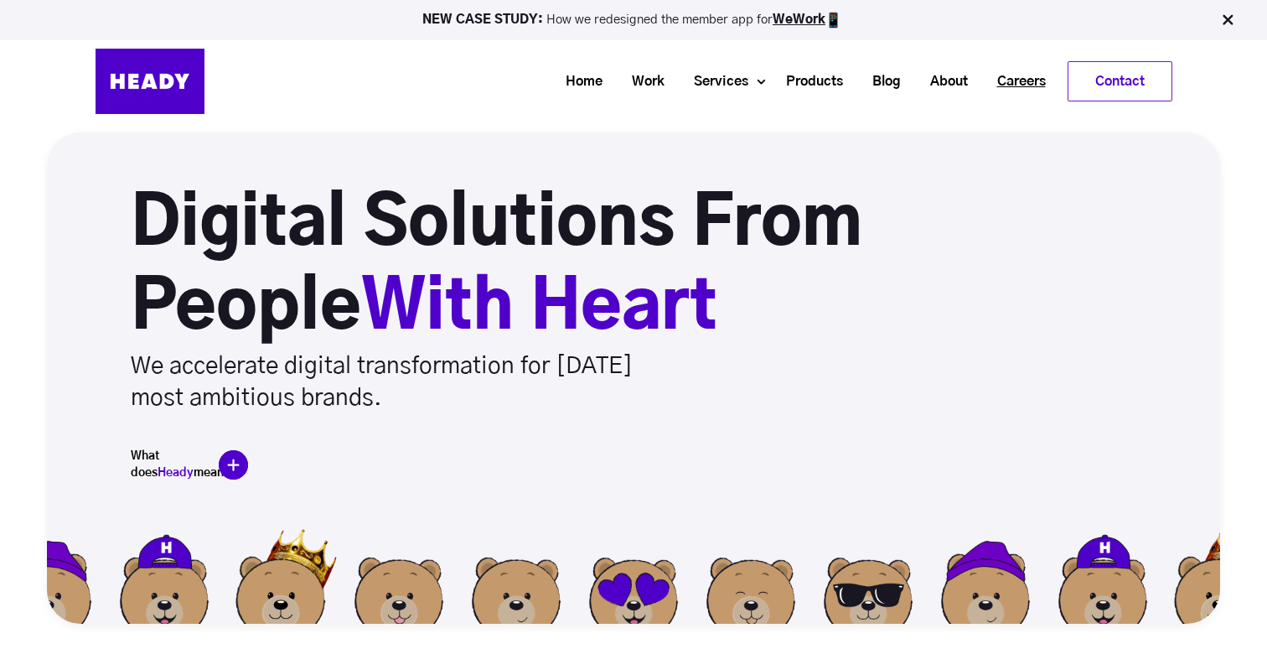
click at [1038, 84] on link "Careers" at bounding box center [1015, 81] width 78 height 31
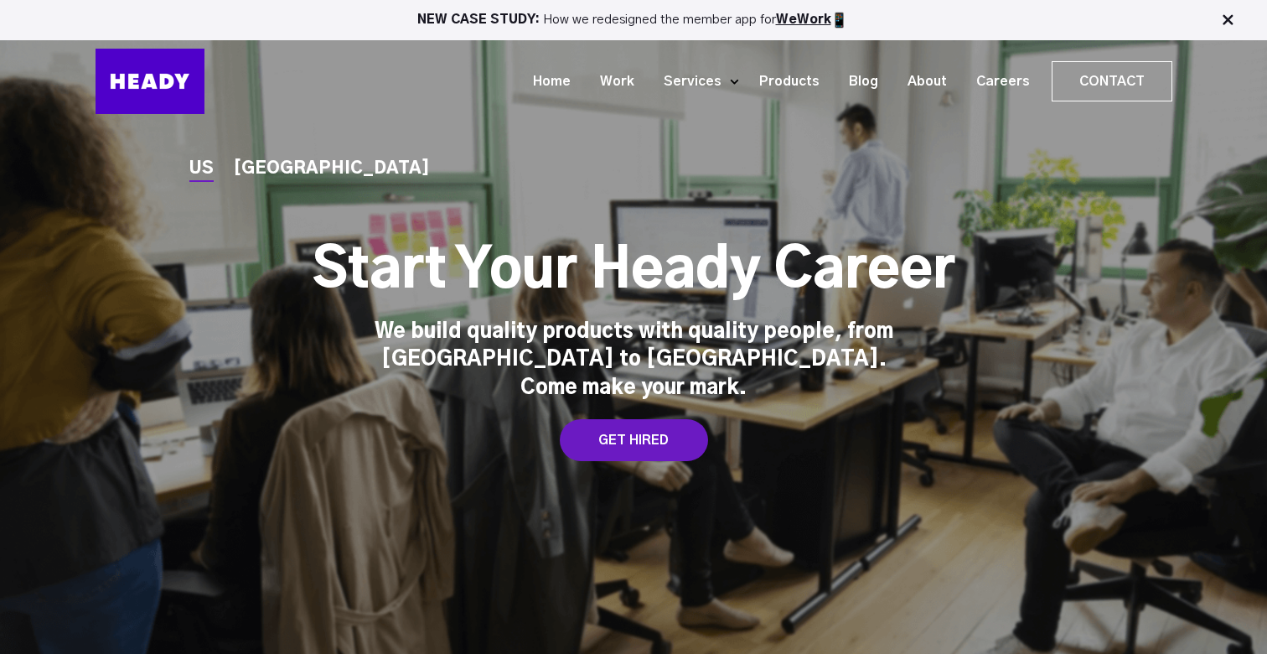
click at [834, 400] on div "US [GEOGRAPHIC_DATA] Start Your Heady Career We build quality products with qua…" at bounding box center [634, 332] width 1110 height 260
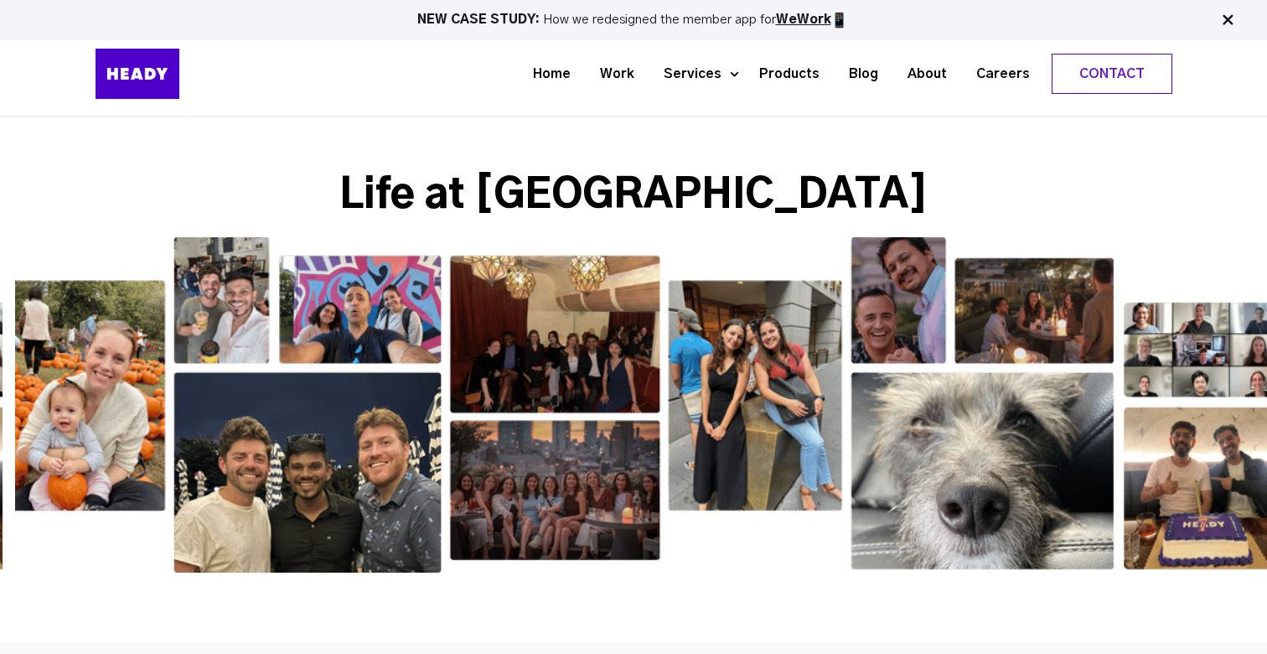
scroll to position [2638, 0]
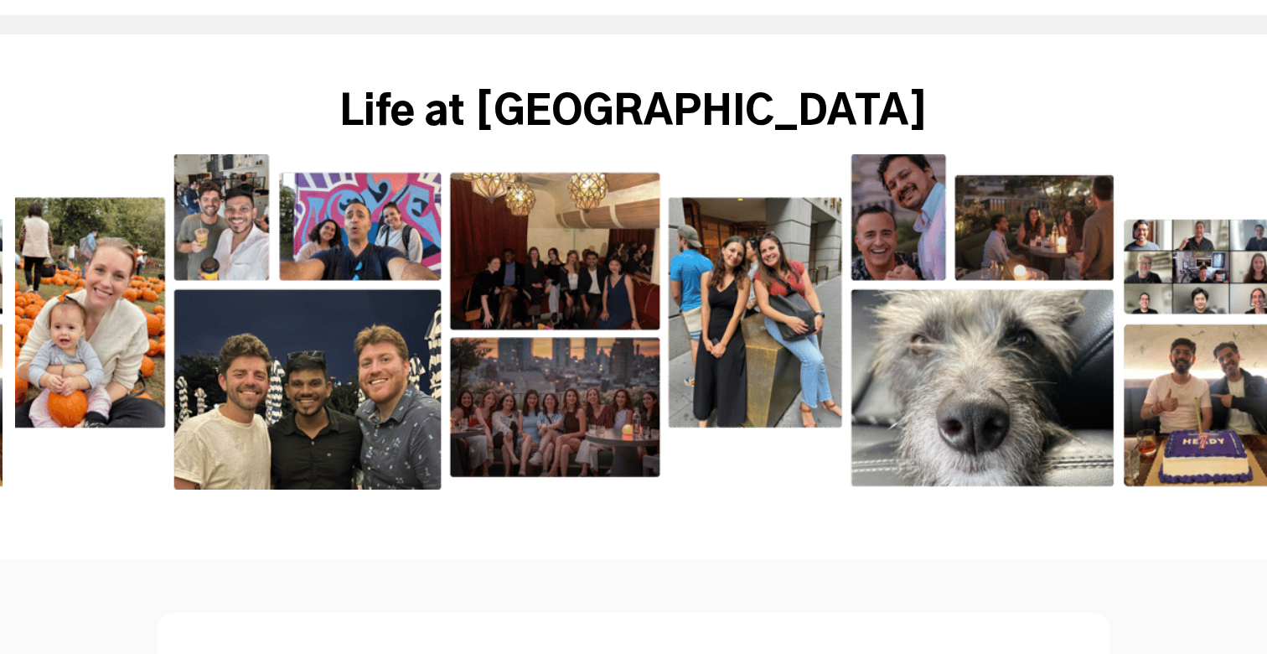
drag, startPoint x: 911, startPoint y: 364, endPoint x: 895, endPoint y: 346, distance: 23.7
click at [895, 346] on img at bounding box center [636, 321] width 1267 height 335
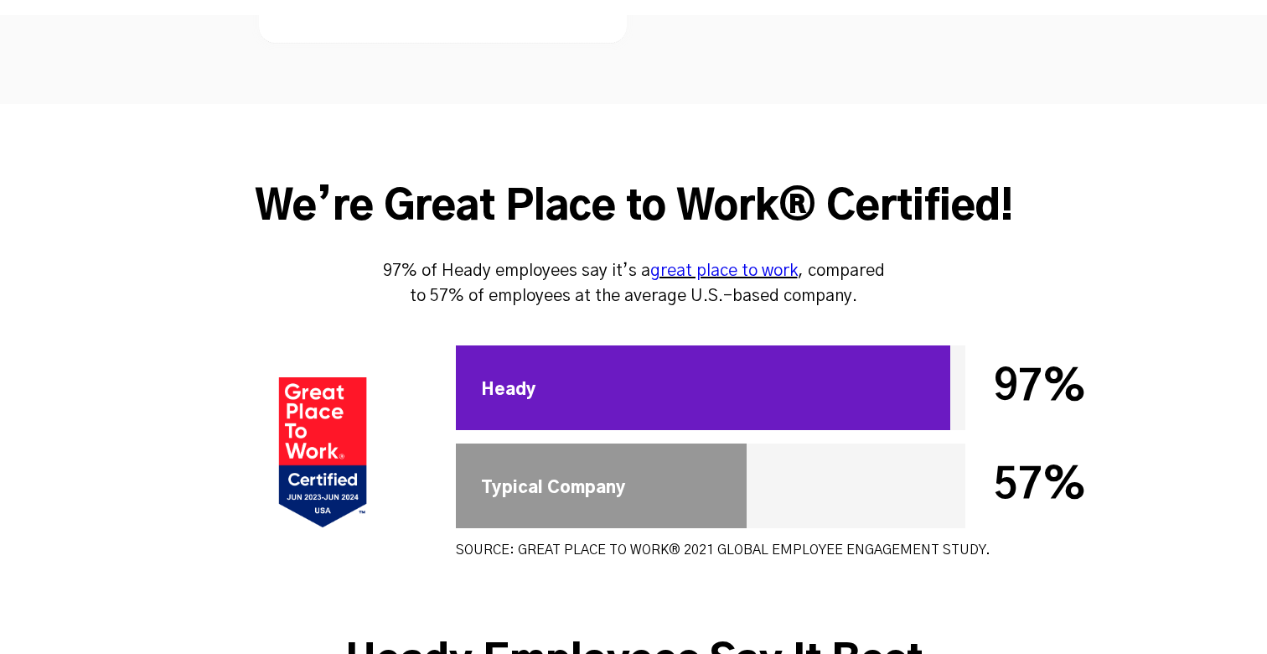
scroll to position [5221, 0]
